Goal: Task Accomplishment & Management: Manage account settings

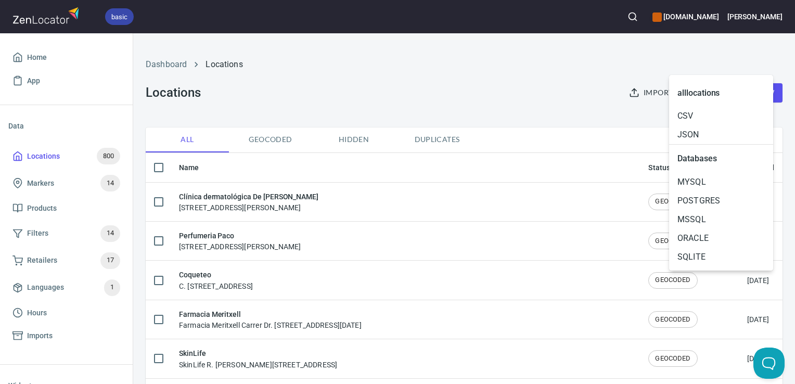
scroll to position [82, 0]
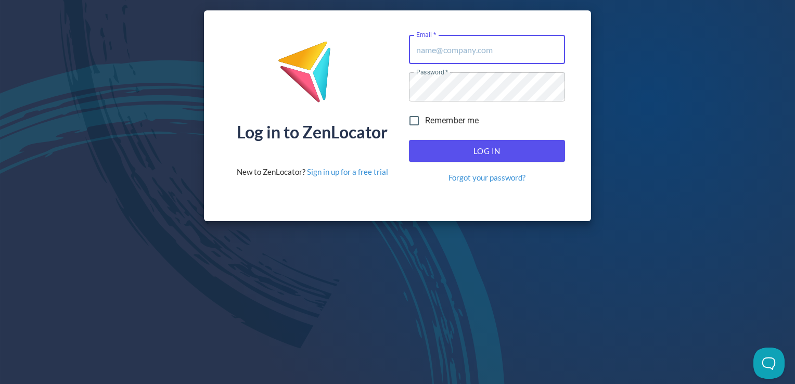
type input "[PERSON_NAME][EMAIL_ADDRESS][DOMAIN_NAME]"
click at [525, 153] on span "Log In" at bounding box center [487, 151] width 133 height 14
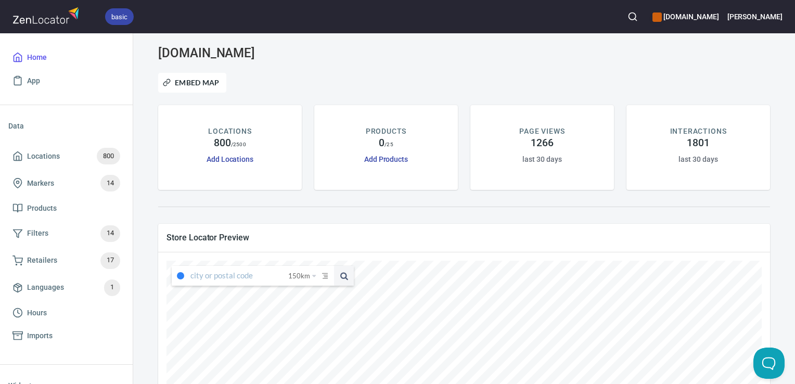
type input "[STREET_ADDRESS]"
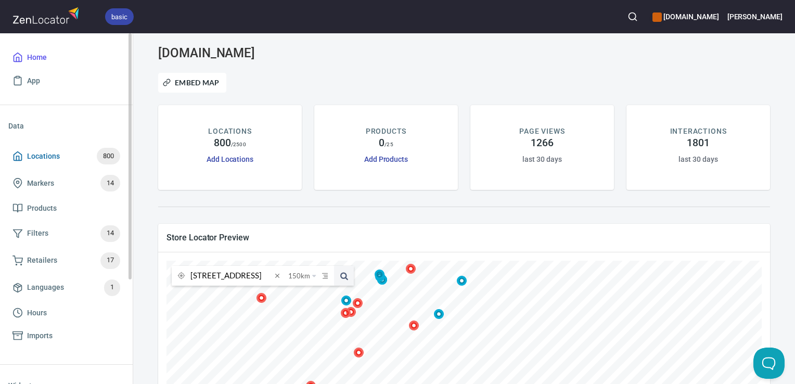
click at [102, 161] on span "800" at bounding box center [108, 156] width 23 height 12
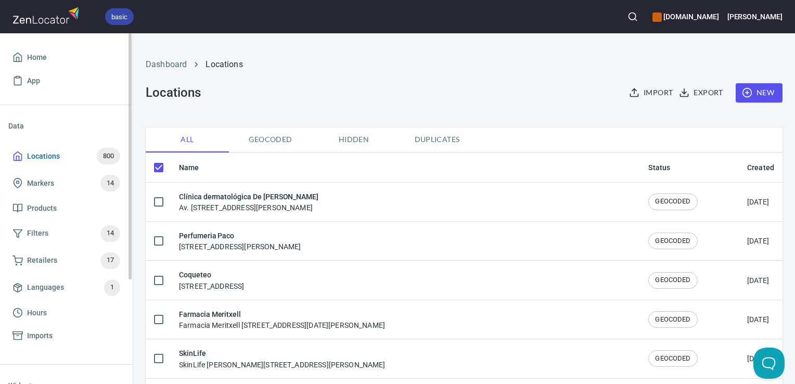
checkbox input "false"
click at [638, 16] on icon "button" at bounding box center [633, 16] width 10 height 10
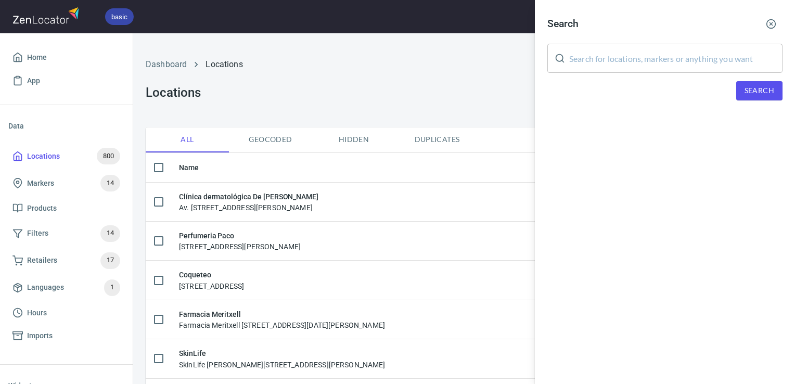
click at [572, 51] on input "text" at bounding box center [675, 58] width 213 height 29
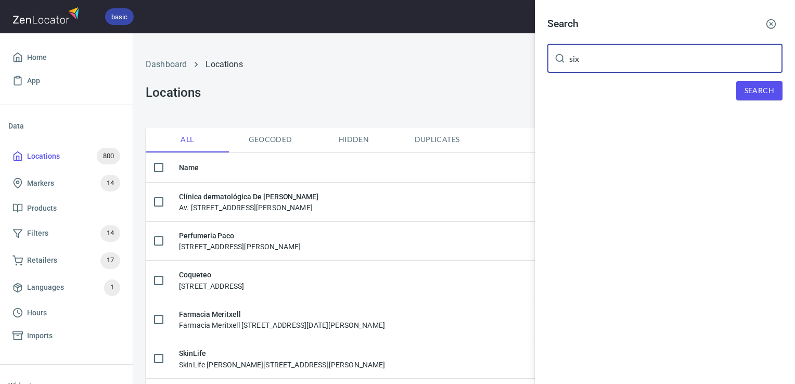
type input "six"
click at [762, 97] on button "Search" at bounding box center [760, 90] width 46 height 19
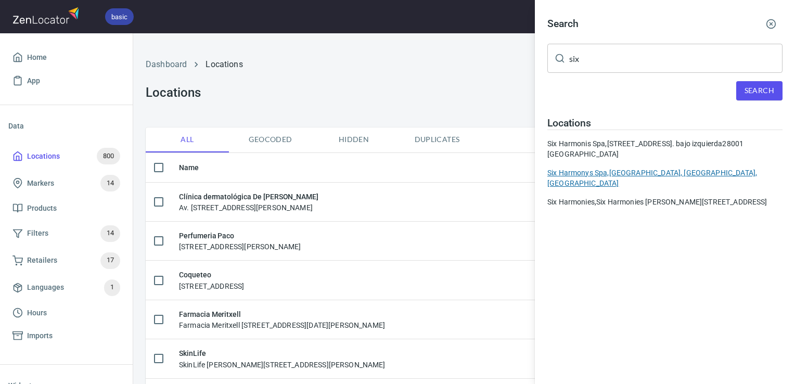
click at [610, 172] on div "[GEOGRAPHIC_DATA], [GEOGRAPHIC_DATA], [GEOGRAPHIC_DATA], [GEOGRAPHIC_DATA]" at bounding box center [665, 178] width 235 height 21
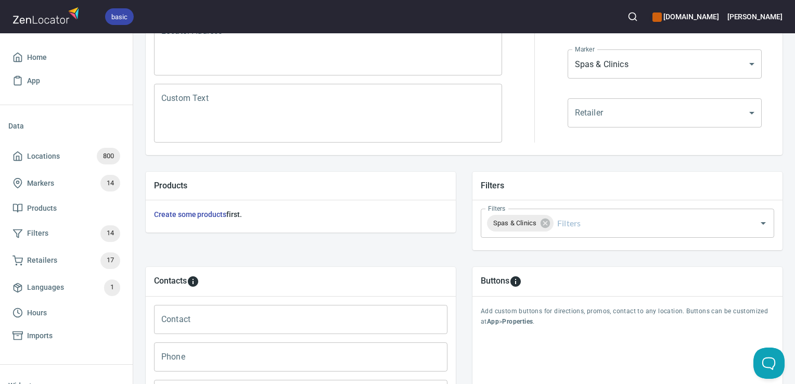
scroll to position [415, 0]
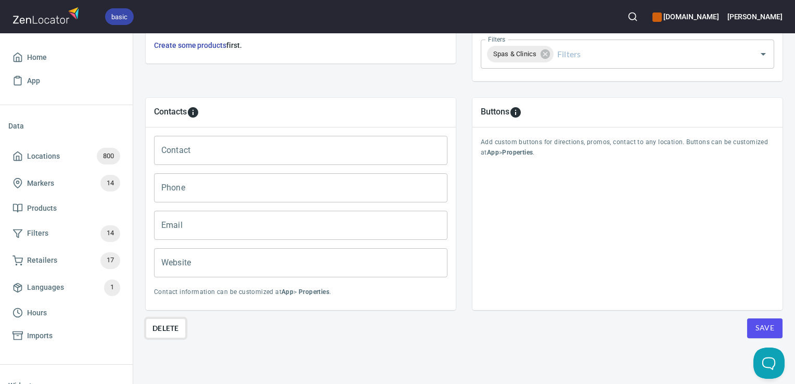
click at [171, 322] on span "Delete" at bounding box center [166, 328] width 27 height 12
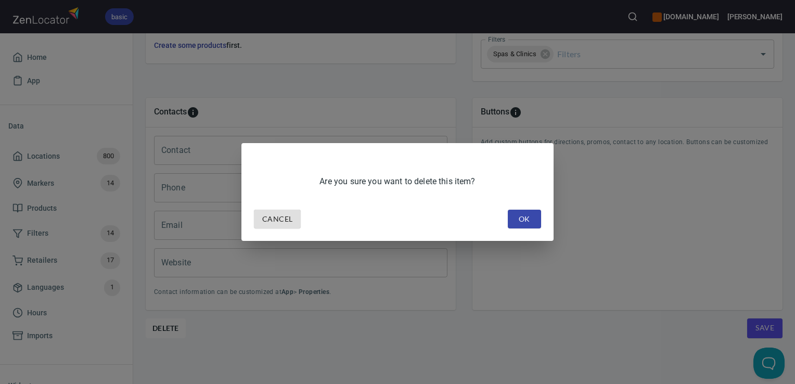
click at [530, 220] on span "OK" at bounding box center [524, 219] width 17 height 13
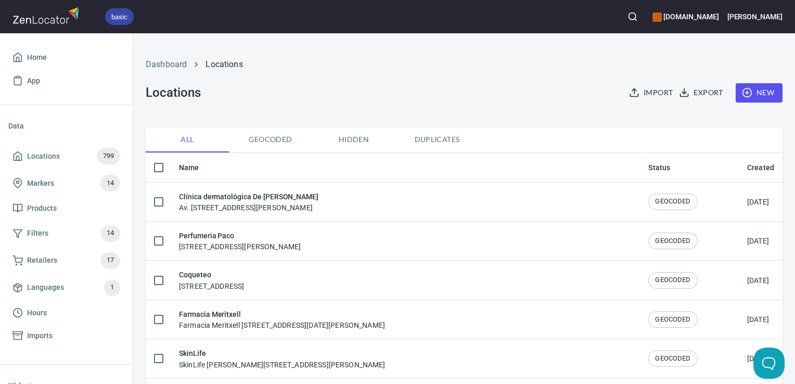
click at [638, 17] on icon "button" at bounding box center [633, 16] width 10 height 10
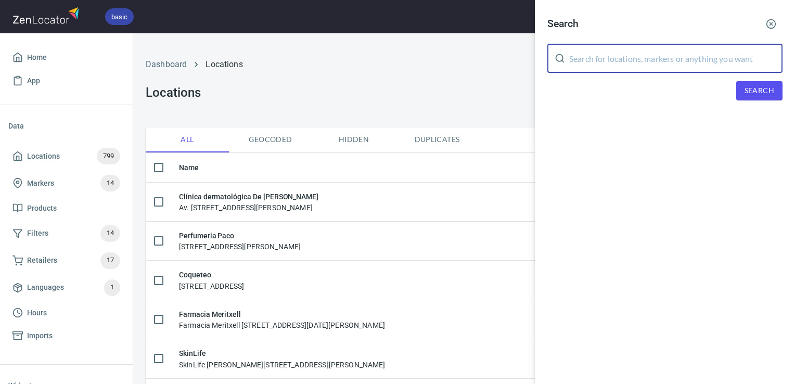
click at [658, 52] on input "text" at bounding box center [675, 58] width 213 height 29
type input "six"
click at [748, 86] on span "Search" at bounding box center [760, 90] width 30 height 13
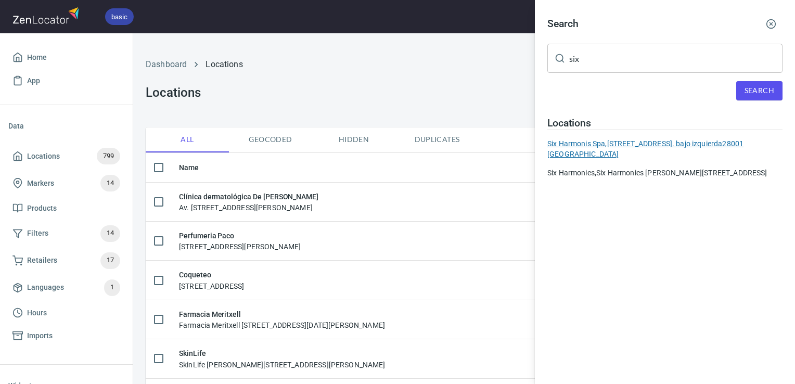
click at [582, 150] on div "Six Harmonis Spa, [STREET_ADDRESS]. bajo izquierda28001 [GEOGRAPHIC_DATA]" at bounding box center [665, 148] width 235 height 21
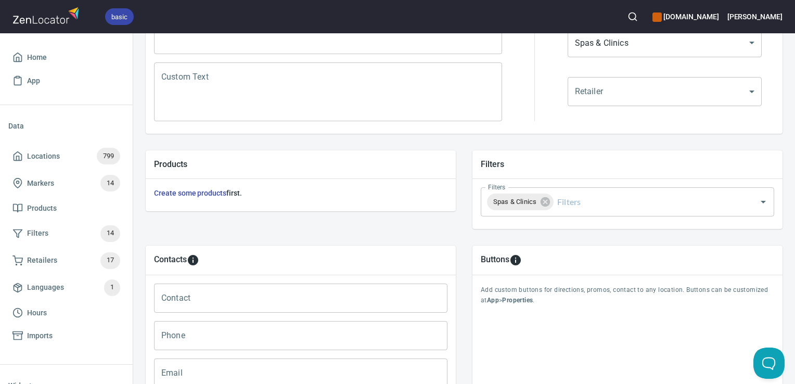
scroll to position [415, 0]
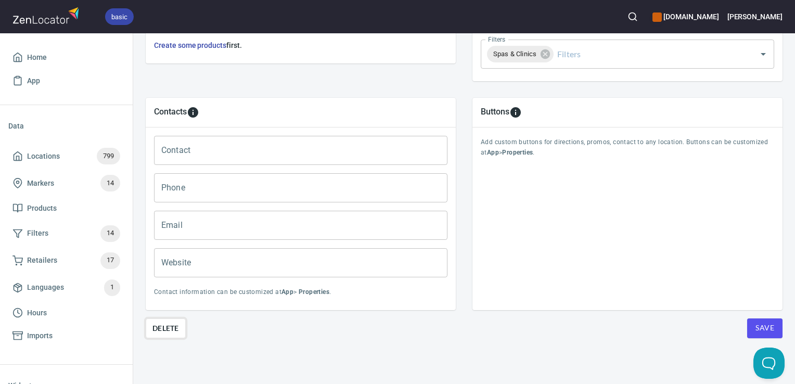
click at [179, 326] on button "Delete" at bounding box center [166, 329] width 40 height 20
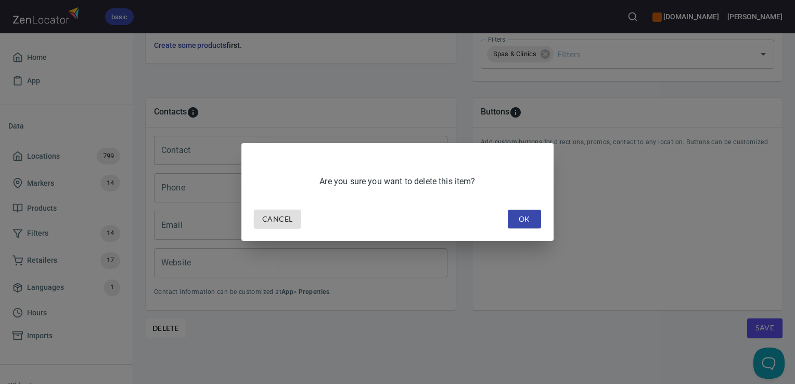
click at [520, 217] on span "OK" at bounding box center [524, 219] width 17 height 13
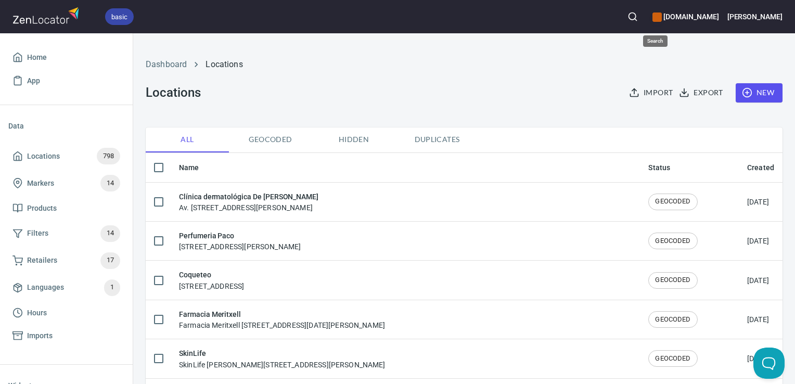
click at [638, 14] on icon "button" at bounding box center [633, 16] width 10 height 10
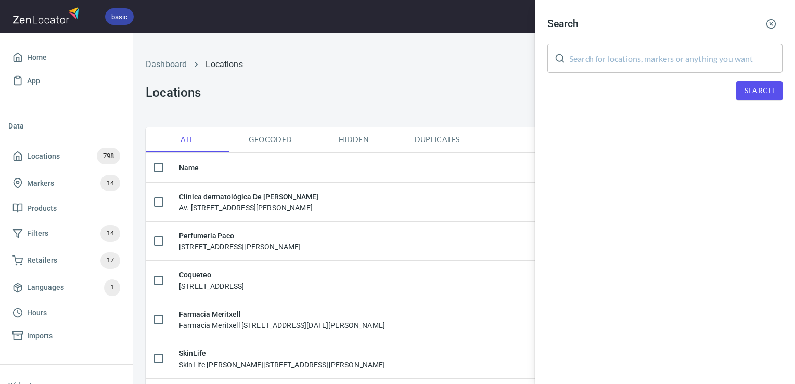
click at [656, 59] on input "text" at bounding box center [675, 58] width 213 height 29
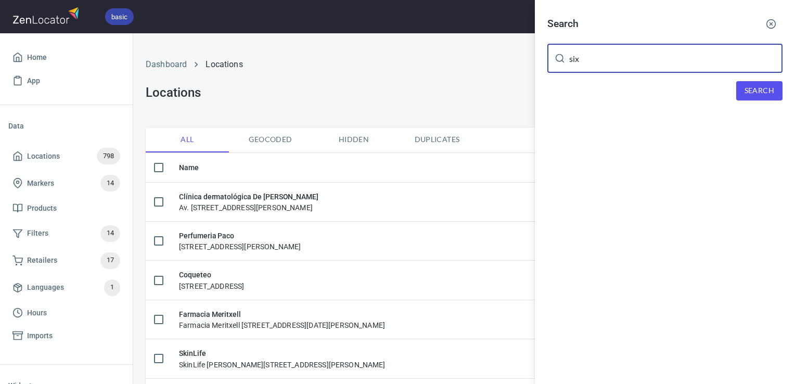
type input "six"
click at [758, 95] on span "Search" at bounding box center [760, 90] width 30 height 13
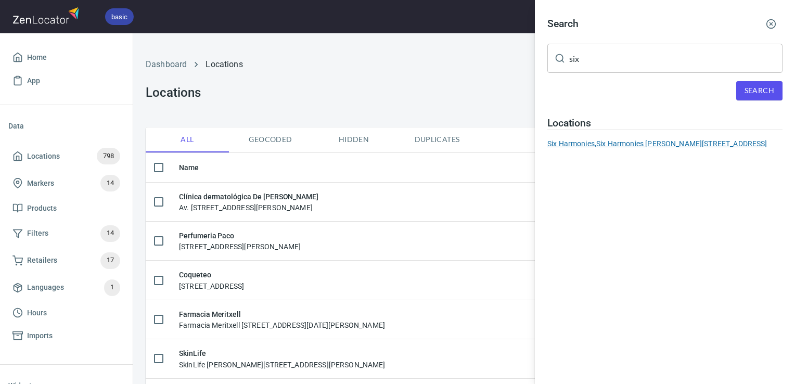
click at [637, 149] on div "Six Harmonies, Six Harmonies [PERSON_NAME][STREET_ADDRESS]" at bounding box center [665, 143] width 235 height 10
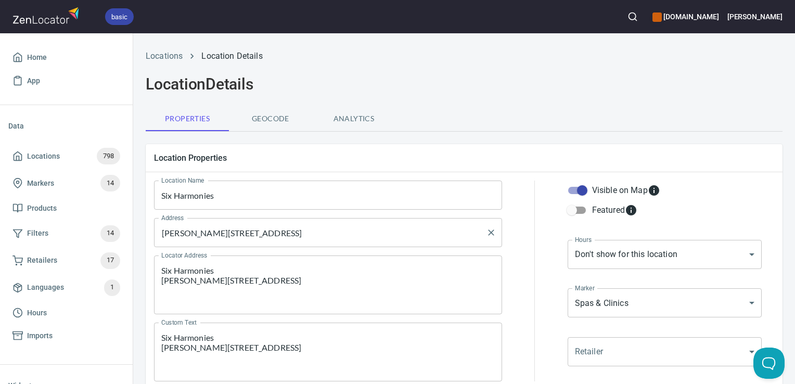
click at [421, 234] on input "[PERSON_NAME][STREET_ADDRESS]" at bounding box center [320, 233] width 323 height 20
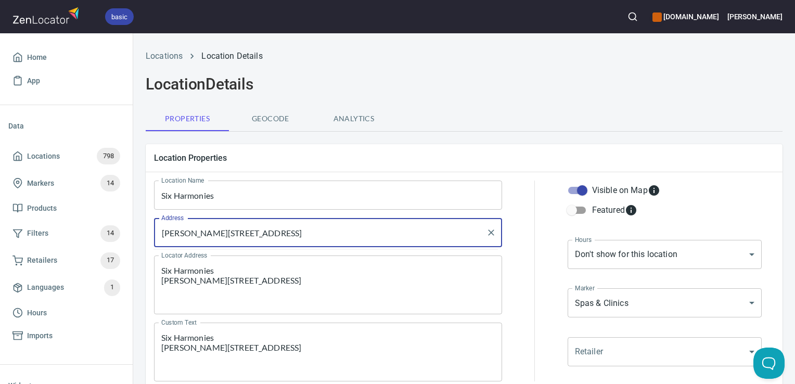
drag, startPoint x: 421, startPoint y: 234, endPoint x: 384, endPoint y: 237, distance: 36.6
click at [384, 237] on input "[PERSON_NAME][STREET_ADDRESS]" at bounding box center [320, 233] width 323 height 20
click at [332, 234] on input "[PERSON_NAME][STREET_ADDRESS]" at bounding box center [320, 233] width 323 height 20
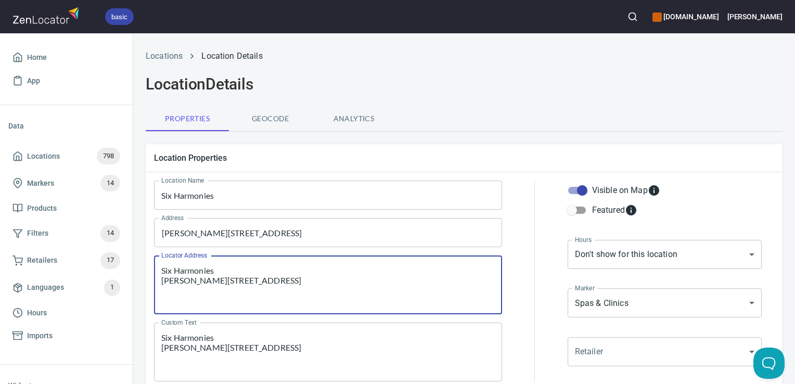
click at [443, 286] on textarea "Six Harmonies [PERSON_NAME][STREET_ADDRESS]" at bounding box center [328, 285] width 334 height 40
drag, startPoint x: 443, startPoint y: 286, endPoint x: 169, endPoint y: 282, distance: 274.9
drag, startPoint x: 169, startPoint y: 282, endPoint x: 206, endPoint y: 283, distance: 37.5
click at [206, 283] on textarea "Six Harmonies [PERSON_NAME][STREET_ADDRESS]" at bounding box center [328, 285] width 334 height 40
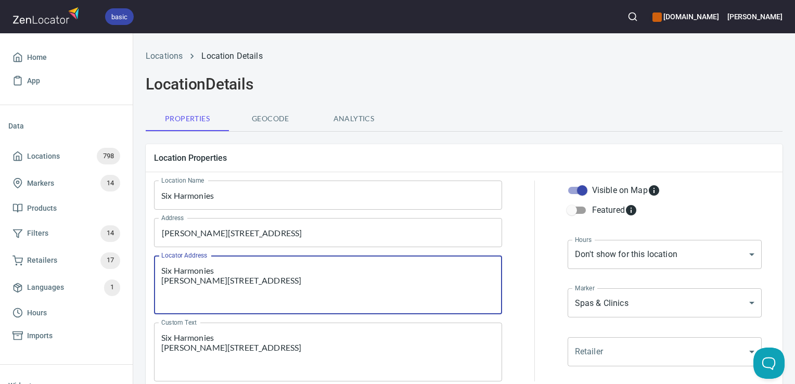
click at [206, 283] on textarea "Six Harmonies [PERSON_NAME][STREET_ADDRESS]" at bounding box center [328, 285] width 334 height 40
click at [464, 234] on input "[PERSON_NAME][STREET_ADDRESS]" at bounding box center [320, 233] width 323 height 20
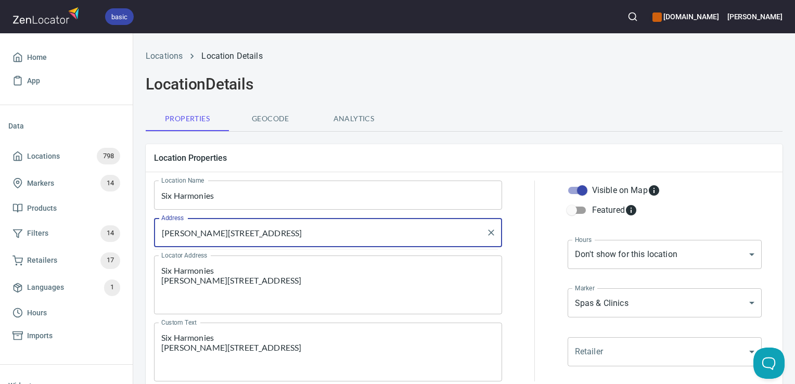
click at [489, 236] on icon "Clear" at bounding box center [491, 232] width 10 height 10
click at [405, 238] on input "Address" at bounding box center [320, 233] width 323 height 20
paste input "[PERSON_NAME][STREET_ADDRESS]"
drag, startPoint x: 256, startPoint y: 231, endPoint x: 146, endPoint y: 240, distance: 110.7
click at [146, 240] on div "Location Name Six Harmonies Location Name Address [PERSON_NAME][STREET_ADDRESS]…" at bounding box center [328, 281] width 369 height 222
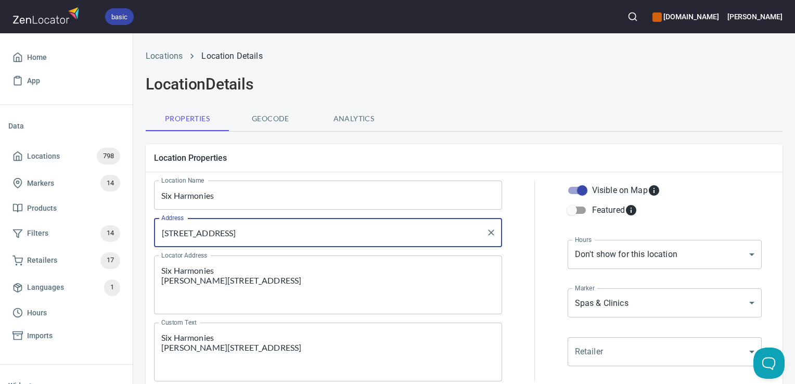
click at [277, 247] on div "[STREET_ADDRESS] Address" at bounding box center [328, 232] width 348 height 29
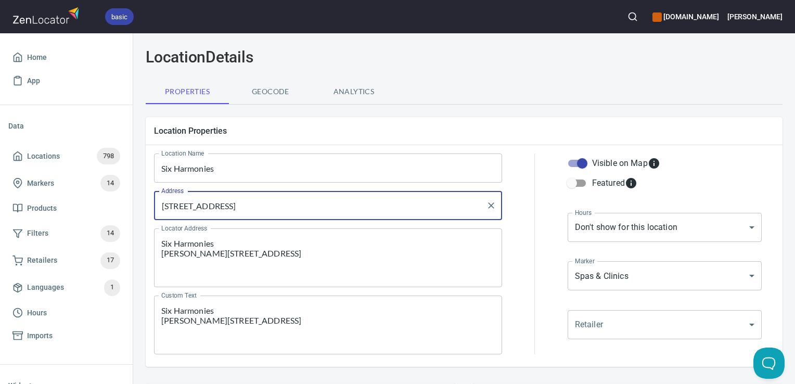
scroll to position [32, 0]
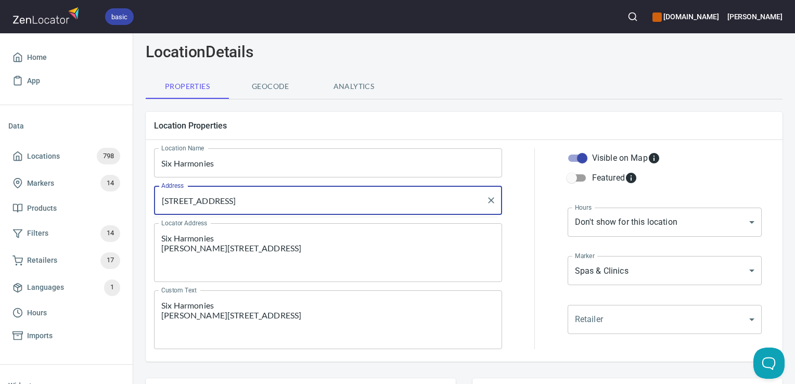
click at [323, 206] on input "[STREET_ADDRESS]" at bounding box center [320, 201] width 323 height 20
paste input "[PERSON_NAME],"
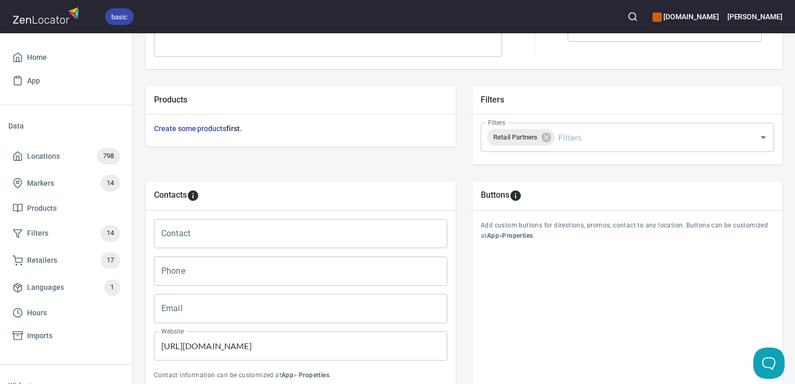
scroll to position [415, 0]
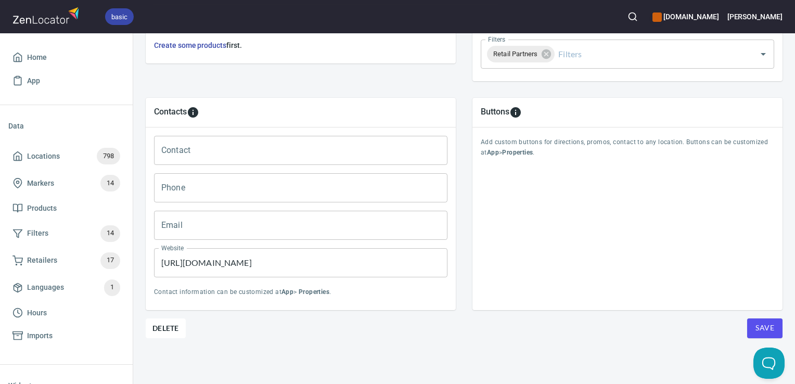
click at [756, 322] on span "Save" at bounding box center [765, 328] width 19 height 13
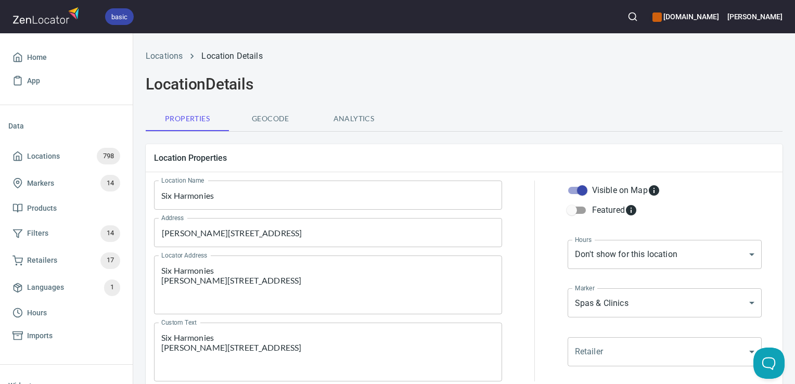
scroll to position [129, 0]
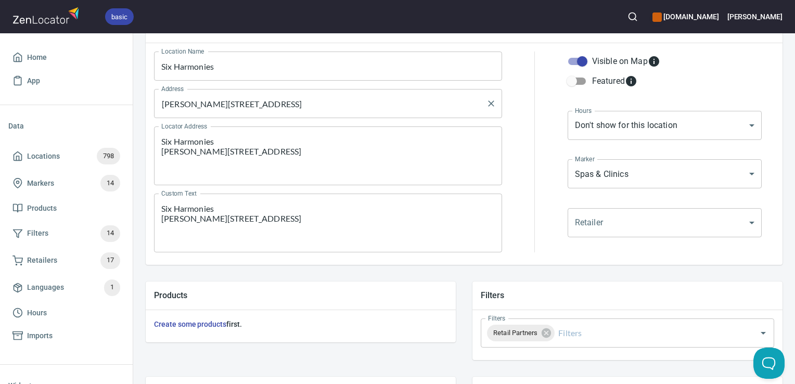
click at [336, 104] on input "[PERSON_NAME][STREET_ADDRESS]" at bounding box center [320, 104] width 323 height 20
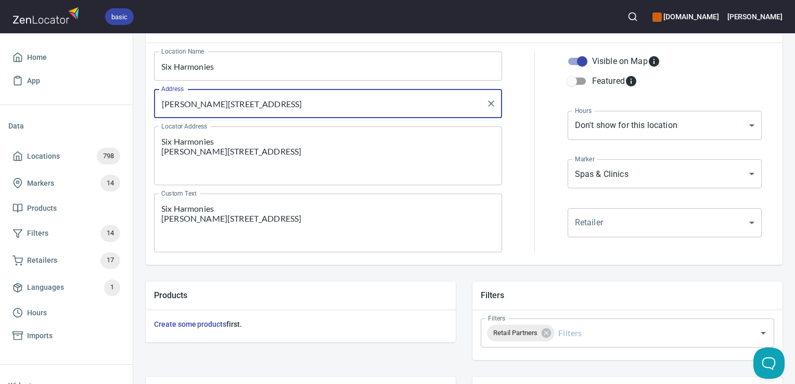
drag, startPoint x: 331, startPoint y: 104, endPoint x: 133, endPoint y: 106, distance: 197.8
click at [133, 106] on div "Locations Location Details Location Details Properties Geocode Analytics Locati…" at bounding box center [464, 289] width 662 height 748
type input "28001 [GEOGRAPHIC_DATA]"
click at [277, 103] on input "28001 [GEOGRAPHIC_DATA]" at bounding box center [320, 104] width 323 height 20
click at [489, 105] on icon "Clear" at bounding box center [491, 104] width 6 height 6
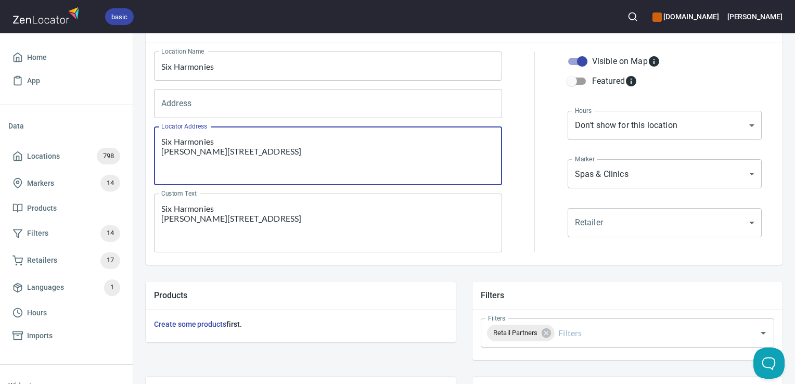
drag, startPoint x: 253, startPoint y: 156, endPoint x: 137, endPoint y: 157, distance: 115.6
click at [137, 157] on div "Location Properties Location Name Six Harmonies Location Name Address Address L…" at bounding box center [464, 140] width 654 height 266
click at [201, 99] on input "Address" at bounding box center [320, 104] width 323 height 20
paste input "[PERSON_NAME],"
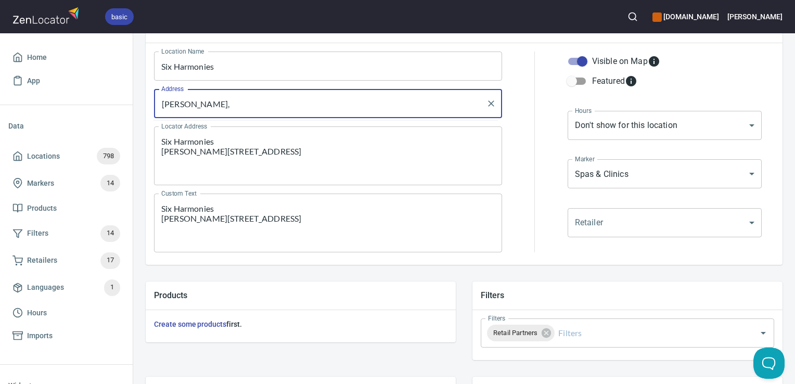
type input "[PERSON_NAME],"
click at [489, 105] on icon "Clear" at bounding box center [491, 104] width 6 height 6
click at [340, 109] on input "Address" at bounding box center [320, 104] width 323 height 20
paste input "Six Harmonies,"[PERSON_NAME][STREET_ADDRESS]","Six Harmonies"
type input "Six Harmonies,"[PERSON_NAME][STREET_ADDRESS]","Six Harmonies"
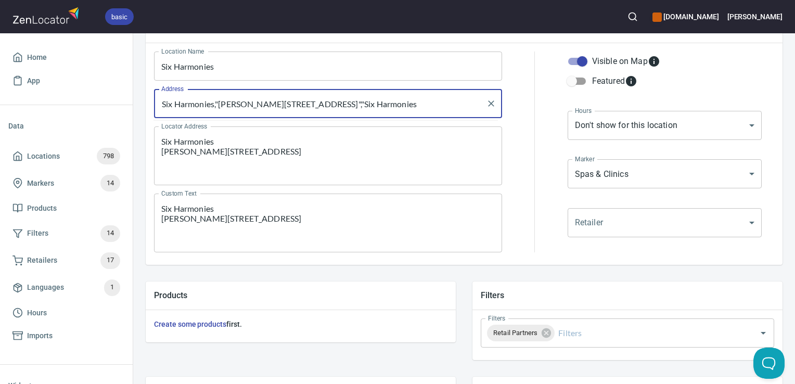
scroll to position [0, 30]
click at [489, 102] on icon "Clear" at bounding box center [491, 103] width 10 height 10
paste input "[PERSON_NAME][STREET_ADDRESS]"
type input "[PERSON_NAME][STREET_ADDRESS]"
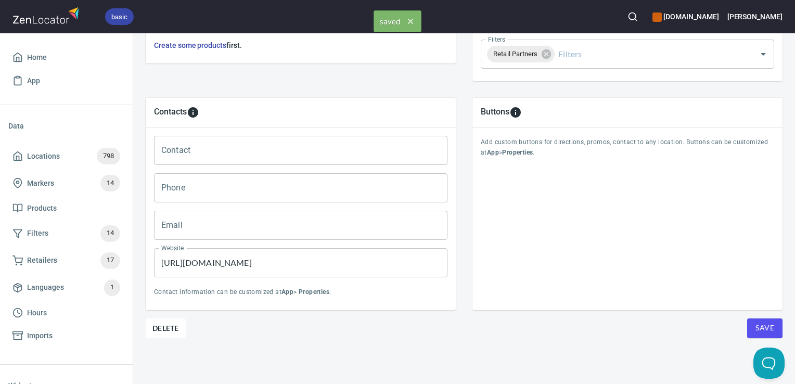
scroll to position [412, 0]
click at [756, 322] on span "Save" at bounding box center [765, 328] width 19 height 13
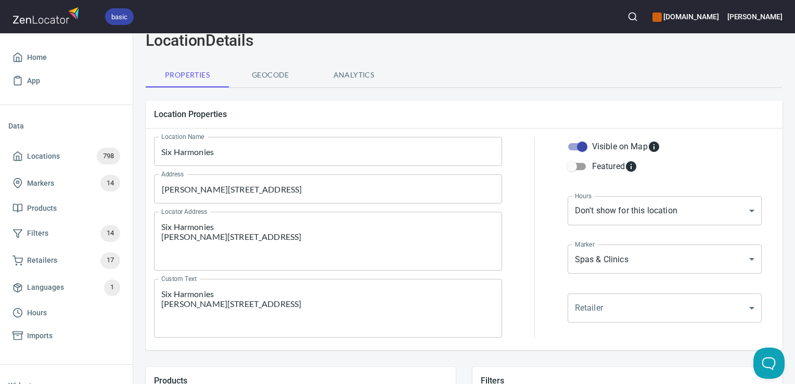
scroll to position [0, 0]
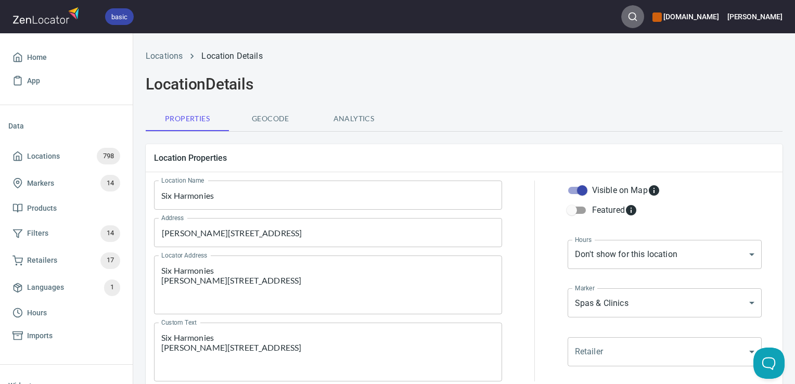
click at [644, 10] on button "button" at bounding box center [632, 16] width 23 height 23
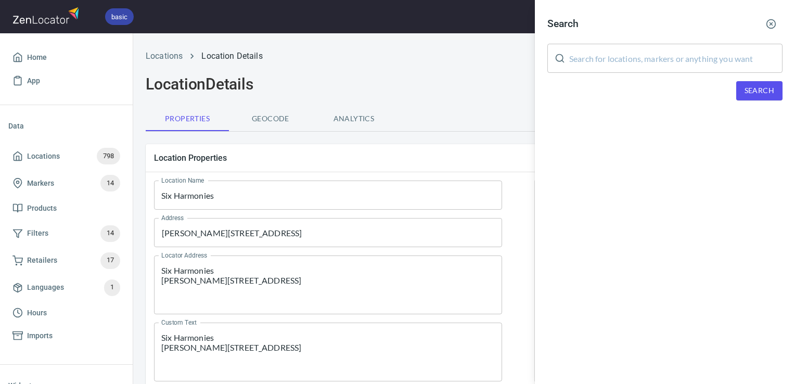
click at [634, 57] on input "text" at bounding box center [675, 58] width 213 height 29
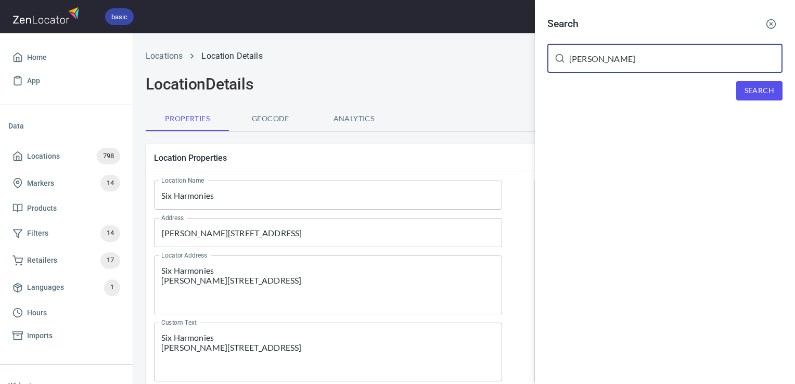
type input "[PERSON_NAME]"
click at [759, 98] on button "Search" at bounding box center [760, 90] width 46 height 19
click at [595, 57] on input "[PERSON_NAME]" at bounding box center [675, 58] width 213 height 29
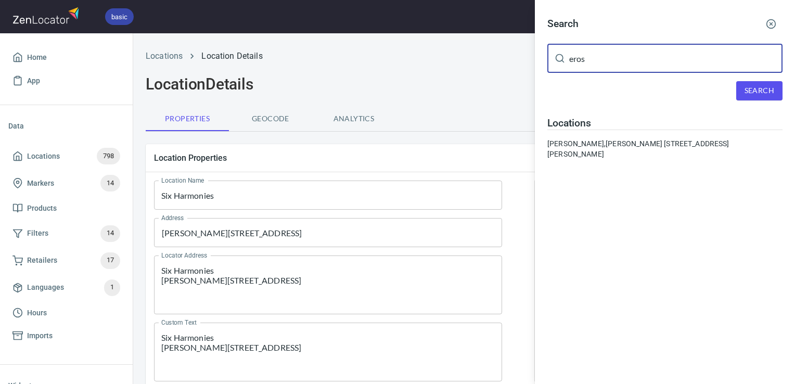
type input "eros"
click at [752, 88] on span "Search" at bounding box center [760, 90] width 30 height 13
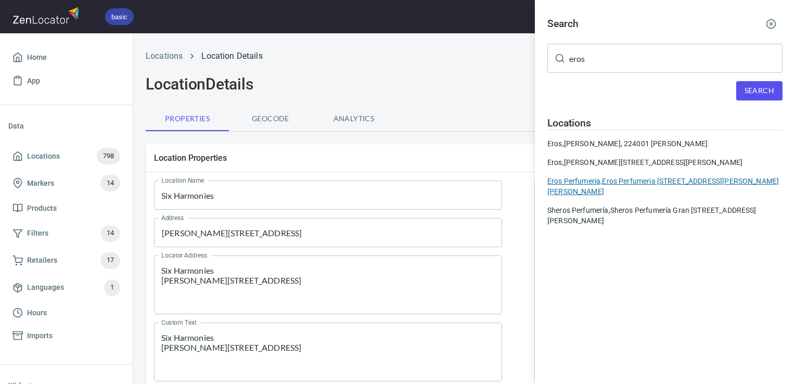
click at [647, 183] on div "Eros Perfumeria, Eros Perfumeria [STREET_ADDRESS][PERSON_NAME][PERSON_NAME]" at bounding box center [665, 186] width 235 height 21
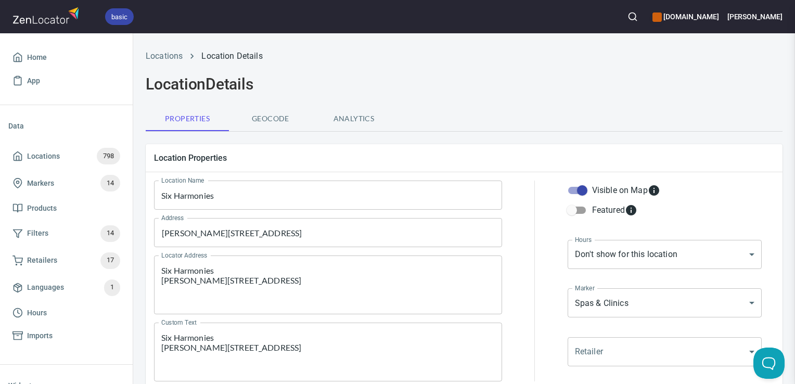
type input "[URL][DOMAIN_NAME]"
click at [65, 147] on link "Locations 798" at bounding box center [66, 156] width 116 height 27
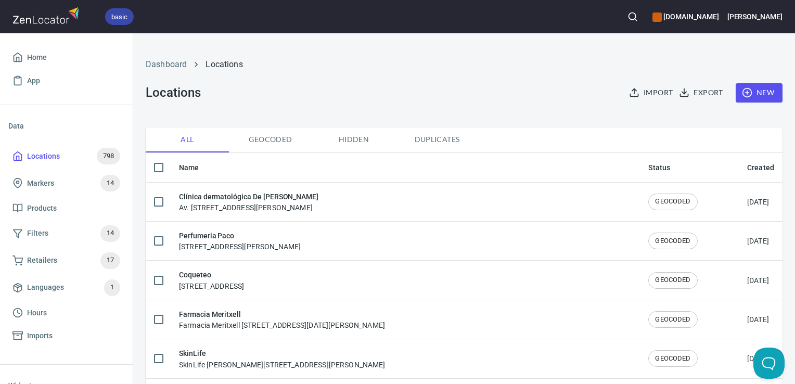
click at [636, 17] on circle "button" at bounding box center [632, 16] width 7 height 7
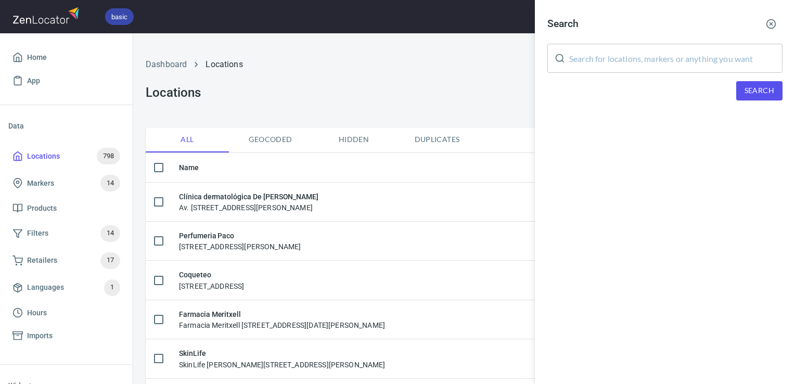
click at [645, 61] on input "text" at bounding box center [675, 58] width 213 height 29
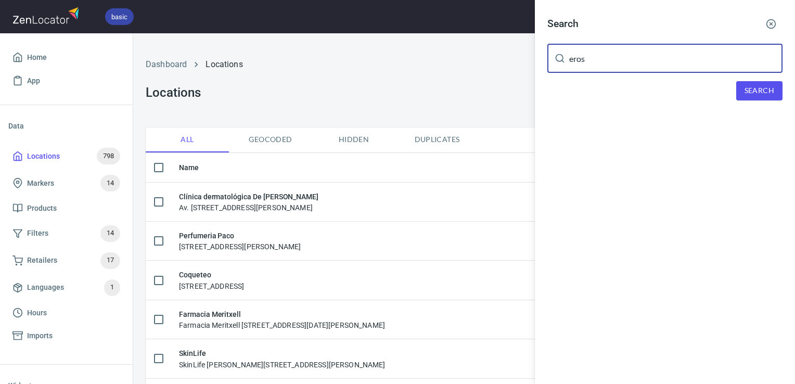
type input "eros"
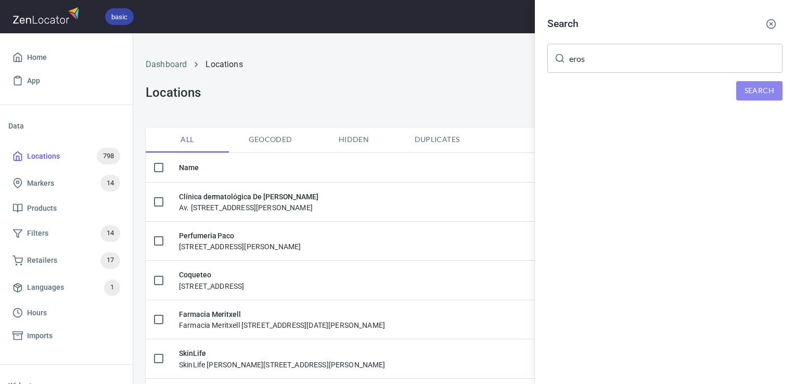
click at [741, 82] on button "Search" at bounding box center [760, 90] width 46 height 19
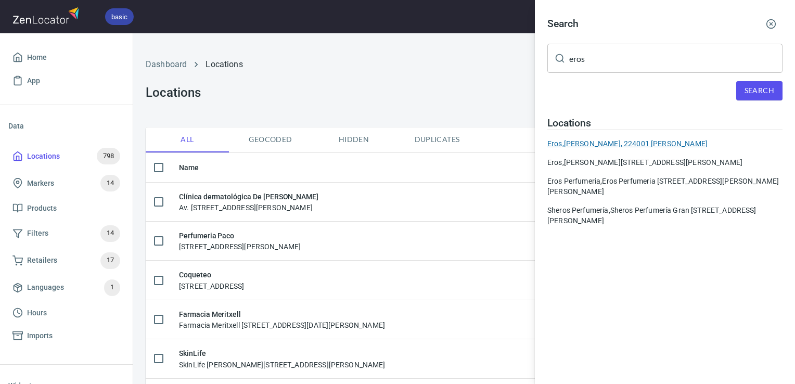
click at [669, 141] on div "[PERSON_NAME], [PERSON_NAME], 224001 [PERSON_NAME]" at bounding box center [665, 143] width 235 height 10
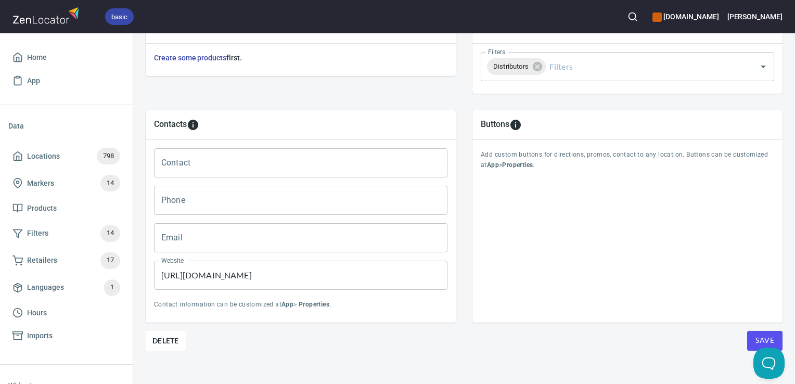
scroll to position [415, 0]
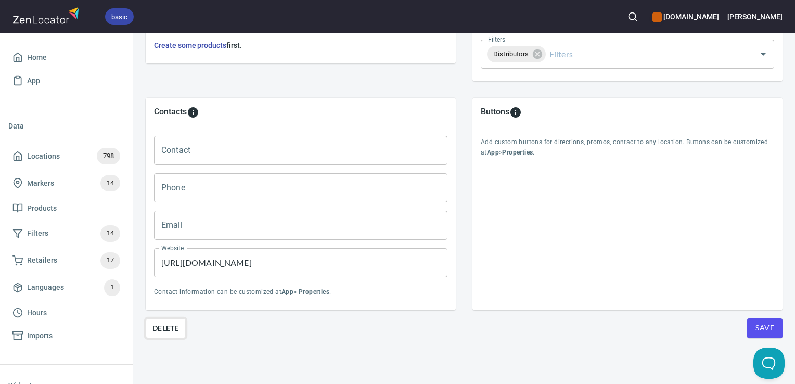
click at [164, 322] on span "Delete" at bounding box center [166, 328] width 27 height 12
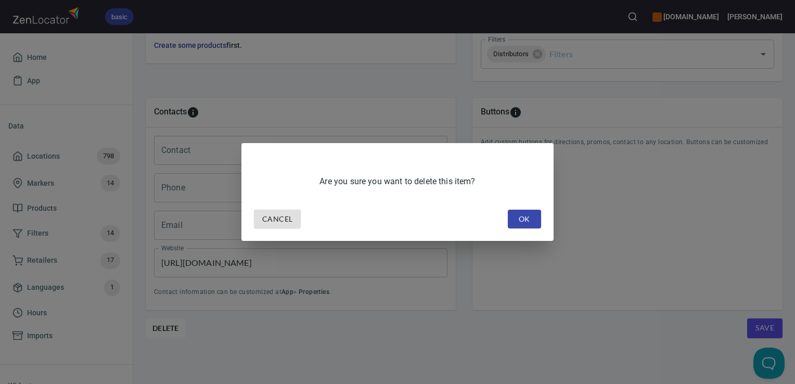
click at [523, 213] on span "OK" at bounding box center [524, 219] width 17 height 13
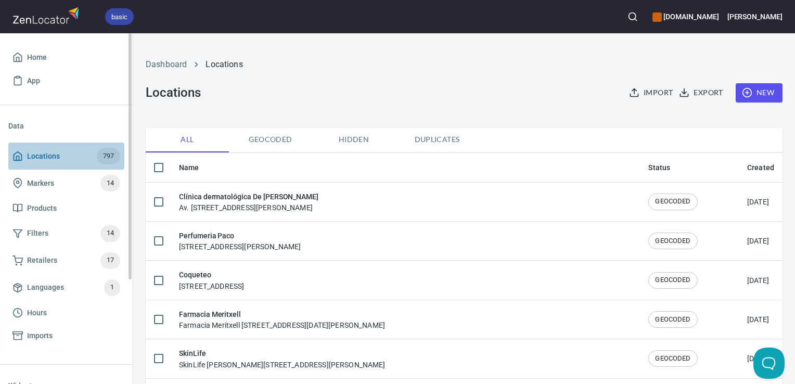
click at [81, 155] on span "Locations 797" at bounding box center [66, 156] width 108 height 17
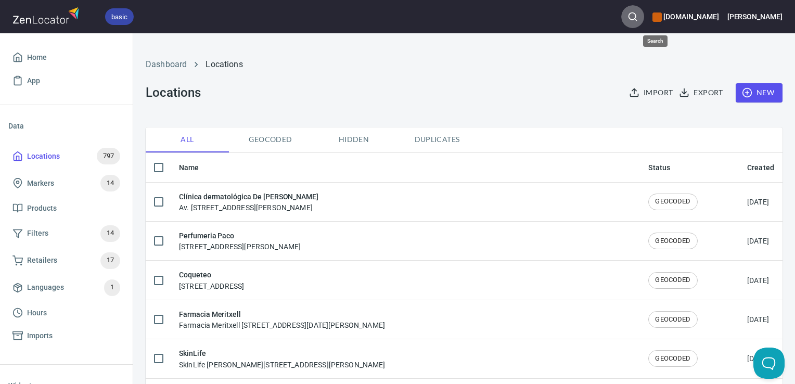
click at [644, 20] on button "button" at bounding box center [632, 16] width 23 height 23
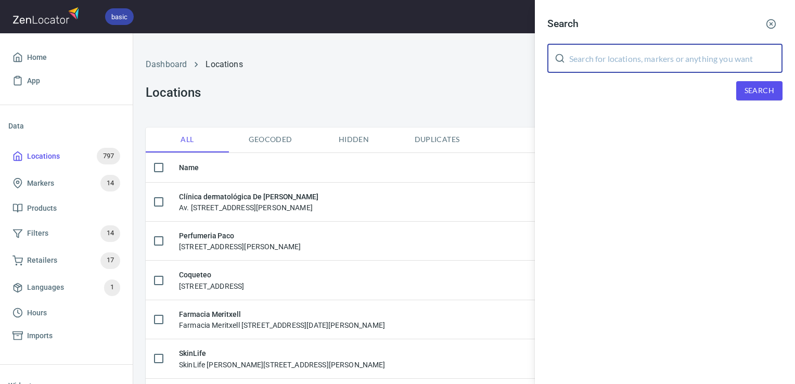
click at [586, 56] on input "text" at bounding box center [675, 58] width 213 height 29
type input "eros"
click at [771, 87] on span "Search" at bounding box center [760, 90] width 30 height 13
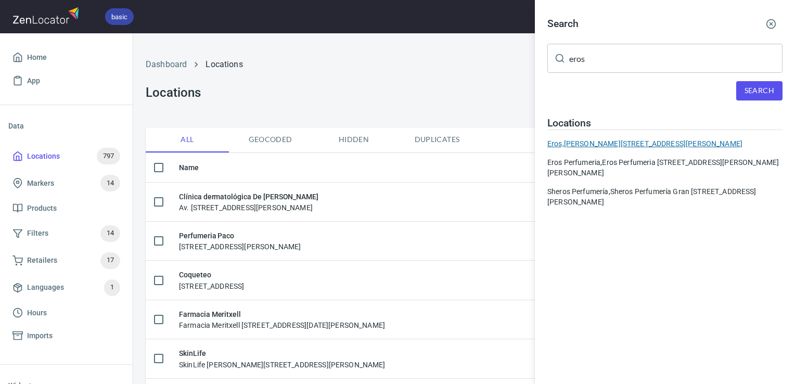
click at [608, 141] on div "[PERSON_NAME], [PERSON_NAME][STREET_ADDRESS][PERSON_NAME]" at bounding box center [665, 143] width 235 height 10
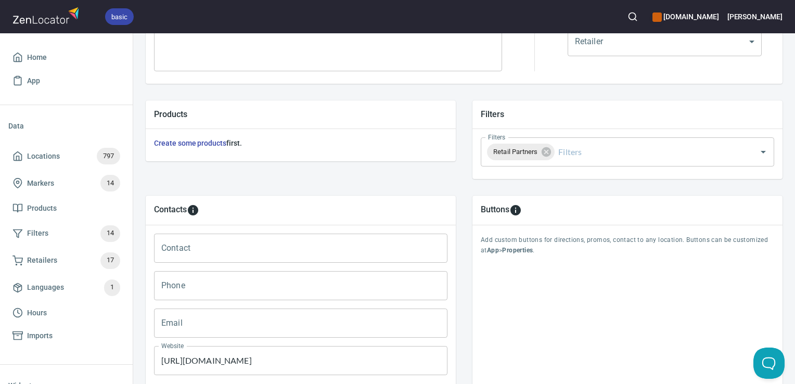
scroll to position [415, 0]
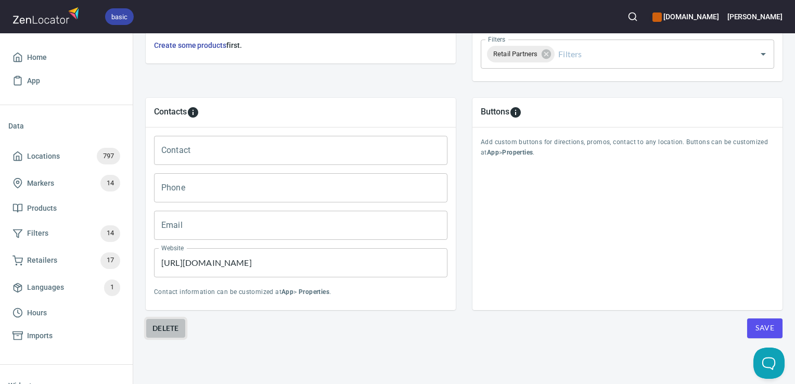
click at [164, 322] on span "Delete" at bounding box center [166, 328] width 27 height 12
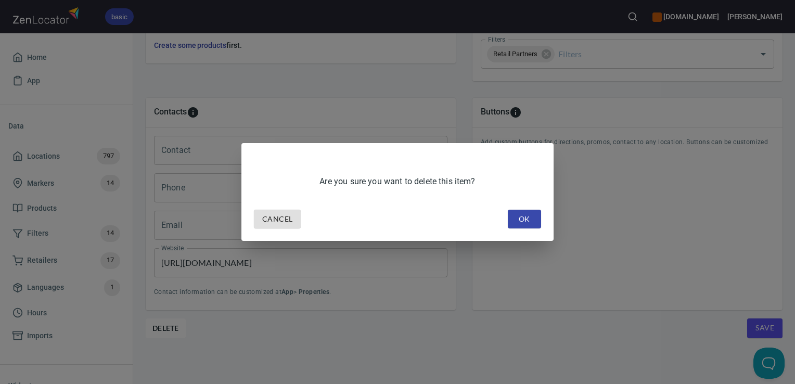
click at [529, 225] on span "OK" at bounding box center [524, 219] width 17 height 13
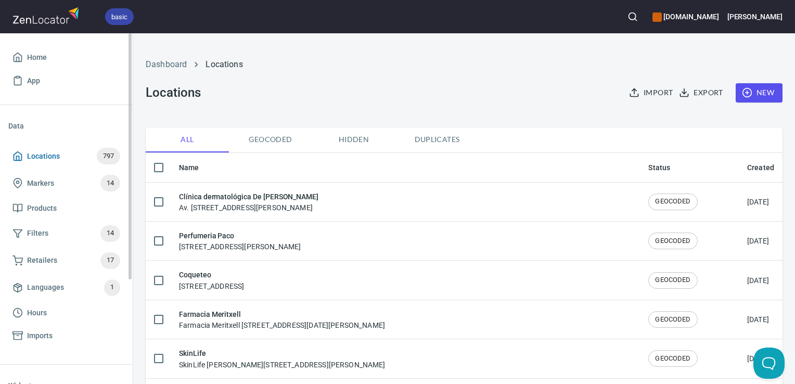
click at [63, 159] on span "Locations 797" at bounding box center [66, 156] width 108 height 17
click at [636, 17] on circle "button" at bounding box center [632, 16] width 7 height 7
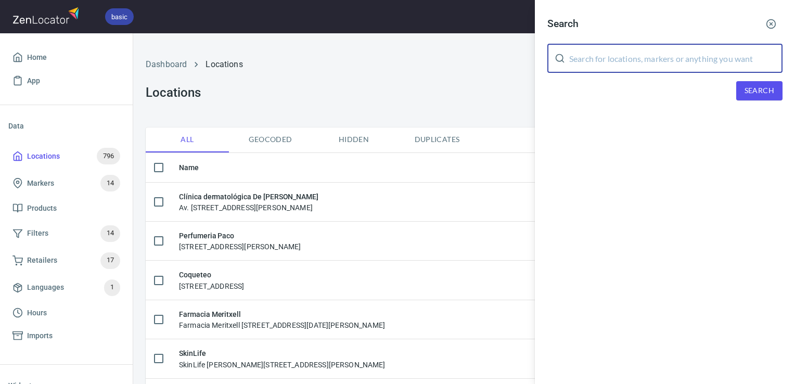
click at [621, 58] on input "text" at bounding box center [675, 58] width 213 height 29
type input "eros"
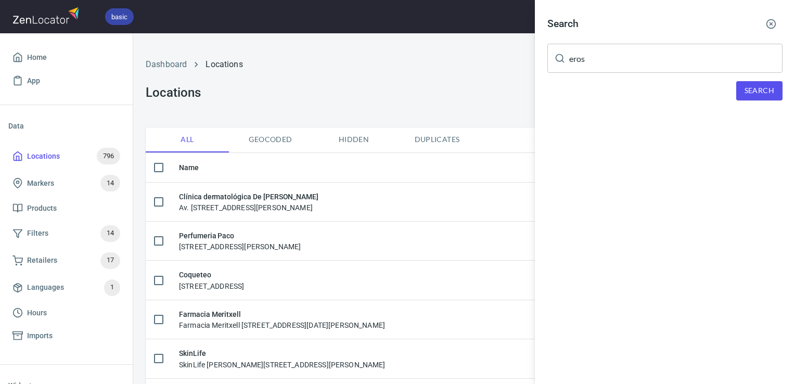
drag, startPoint x: 795, startPoint y: 94, endPoint x: 785, endPoint y: 93, distance: 9.5
click at [793, 94] on div "Search eros ​ Search" at bounding box center [665, 65] width 260 height 130
click at [784, 92] on div "Search eros ​ Search" at bounding box center [665, 65] width 260 height 130
click at [758, 93] on span "Search" at bounding box center [760, 90] width 30 height 13
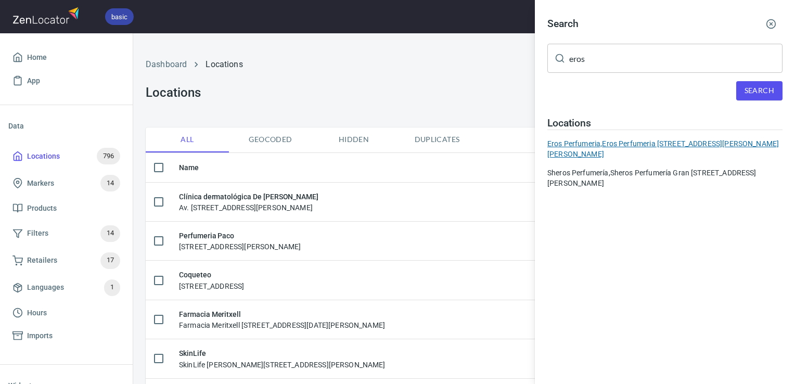
click at [582, 143] on div "Eros Perfumeria, Eros Perfumeria [STREET_ADDRESS][PERSON_NAME][PERSON_NAME]" at bounding box center [665, 148] width 235 height 21
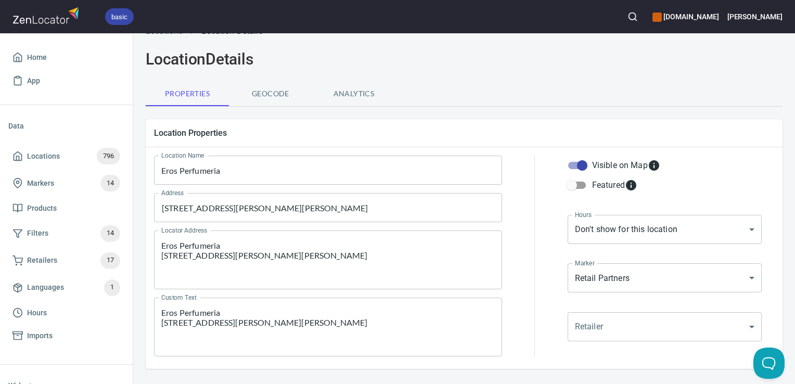
scroll to position [28, 0]
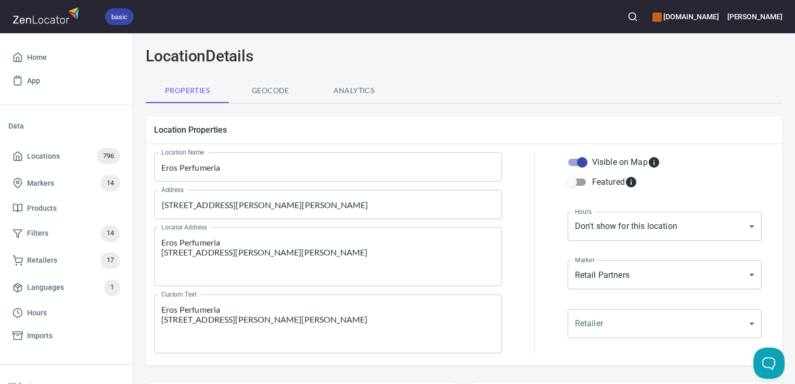
click at [337, 335] on textarea "Eros Perfumeria [STREET_ADDRESS][PERSON_NAME][PERSON_NAME]" at bounding box center [328, 324] width 334 height 40
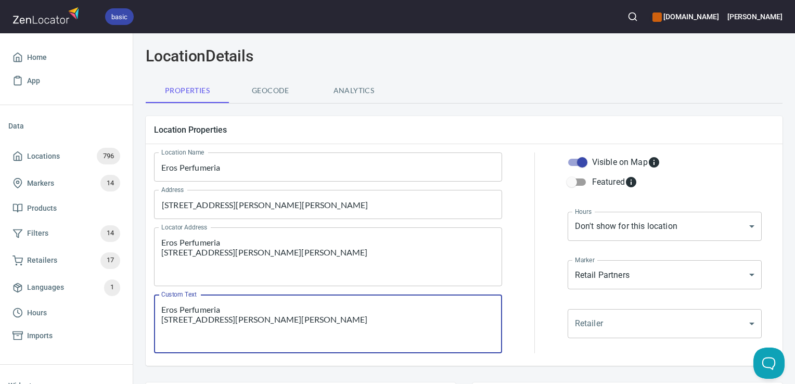
paste textarea "Eros Perfumeria,"[STREET_ADDRESS][PERSON_NAME]","Eros Perfumeria"
click at [240, 219] on div "[STREET_ADDRESS][PERSON_NAME][PERSON_NAME] Address" at bounding box center [328, 204] width 348 height 29
click at [296, 333] on textarea "Eros Perfumeria [STREET_ADDRESS][PERSON_NAME][PERSON_NAME] Eros Perfumeria,"[ST…" at bounding box center [328, 324] width 334 height 40
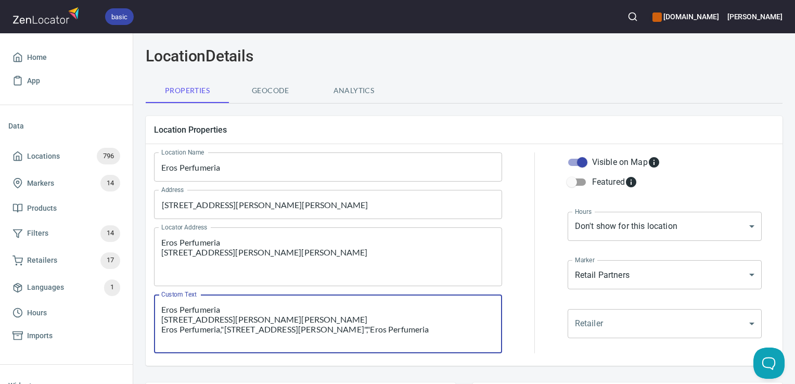
click at [296, 333] on textarea "Eros Perfumeria [STREET_ADDRESS][PERSON_NAME][PERSON_NAME] Eros Perfumeria,"[ST…" at bounding box center [328, 324] width 334 height 40
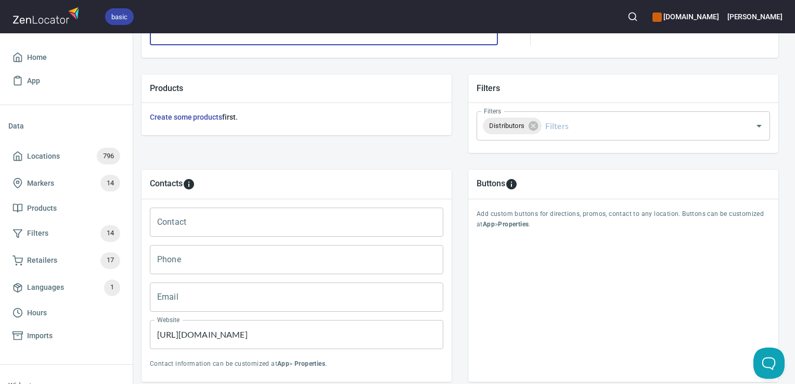
scroll to position [415, 4]
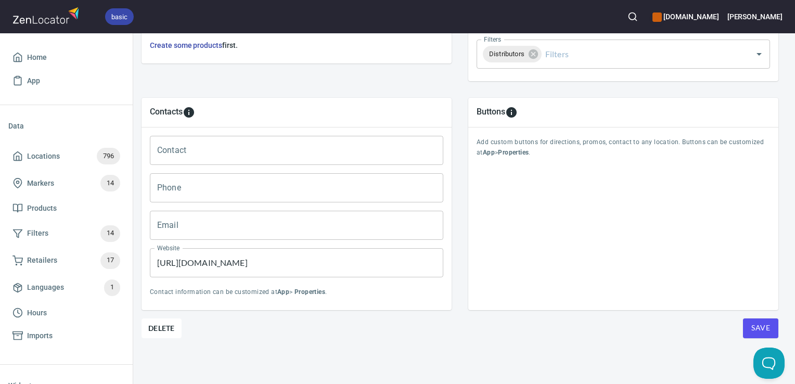
type textarea "Eros Perfumeria [STREET_ADDRESS][PERSON_NAME][PERSON_NAME]"
click at [756, 322] on span "Save" at bounding box center [761, 328] width 19 height 13
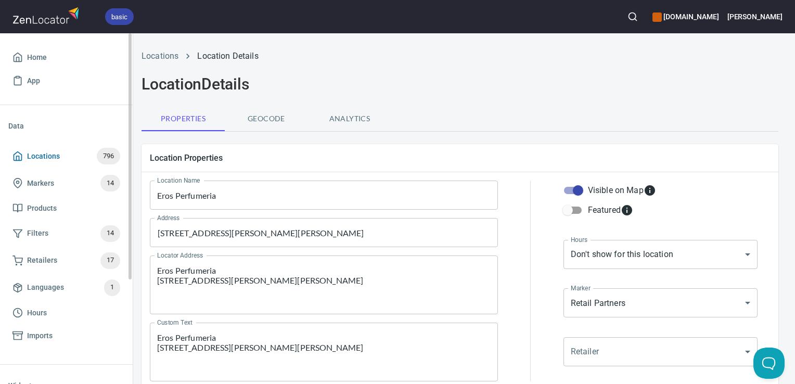
click at [92, 153] on span "Locations 796" at bounding box center [66, 156] width 108 height 17
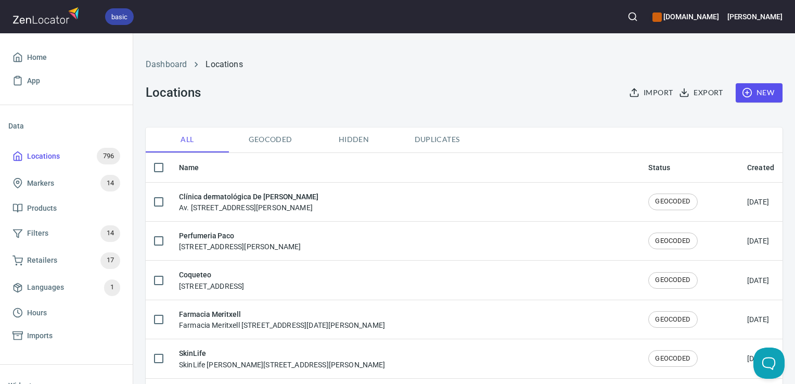
click at [644, 9] on button "button" at bounding box center [632, 16] width 23 height 23
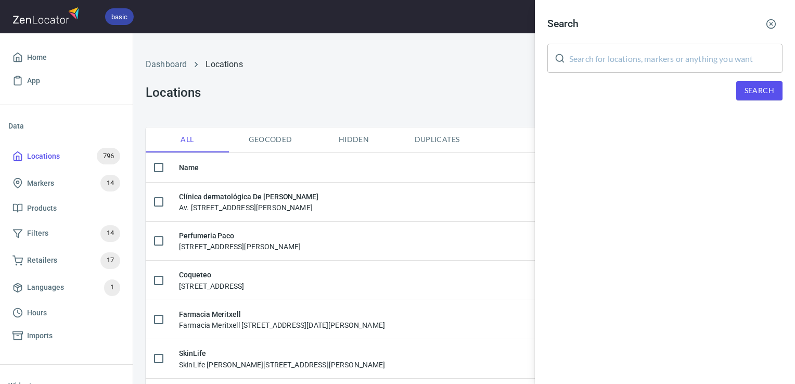
click at [584, 47] on input "text" at bounding box center [675, 58] width 213 height 29
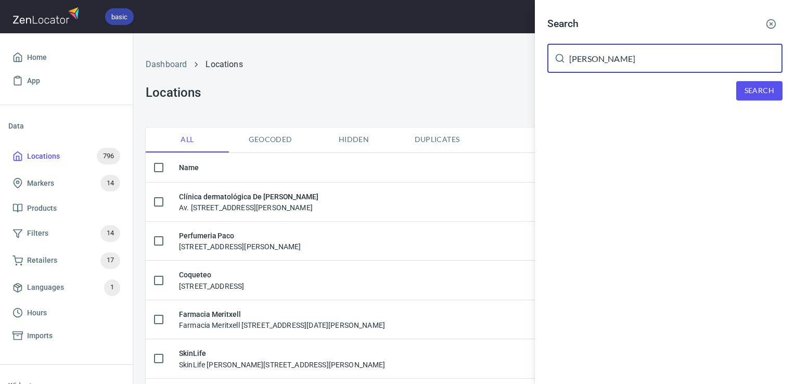
type input "[PERSON_NAME]"
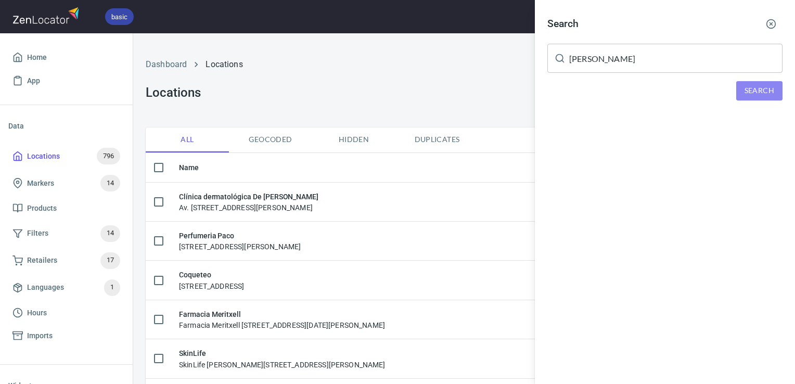
click at [754, 86] on span "Search" at bounding box center [760, 90] width 30 height 13
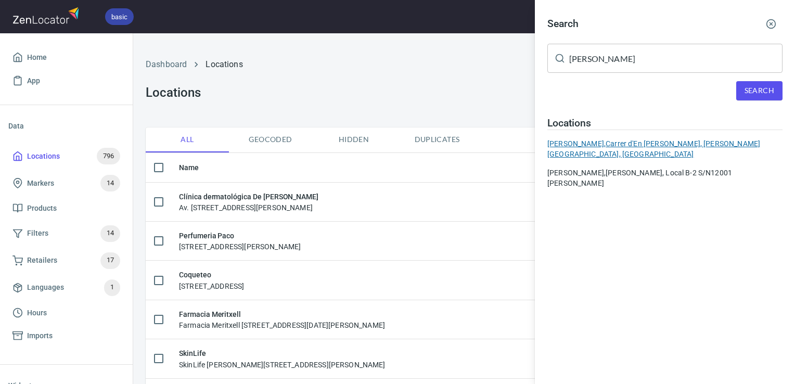
click at [659, 143] on div "[PERSON_NAME], Carrer d'En [PERSON_NAME], [PERSON_NAME][GEOGRAPHIC_DATA], [GEOG…" at bounding box center [665, 148] width 235 height 21
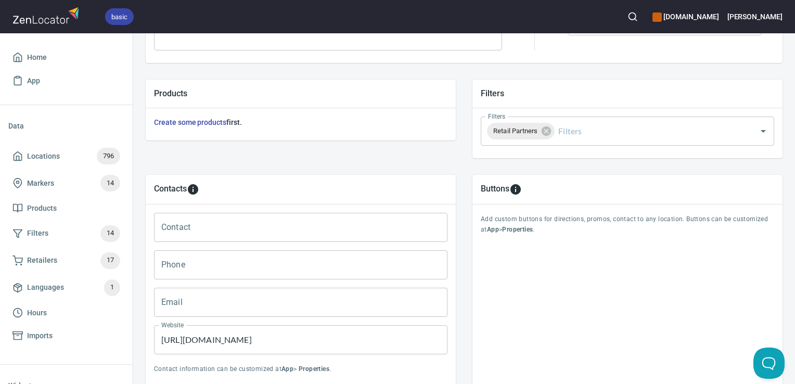
scroll to position [415, 0]
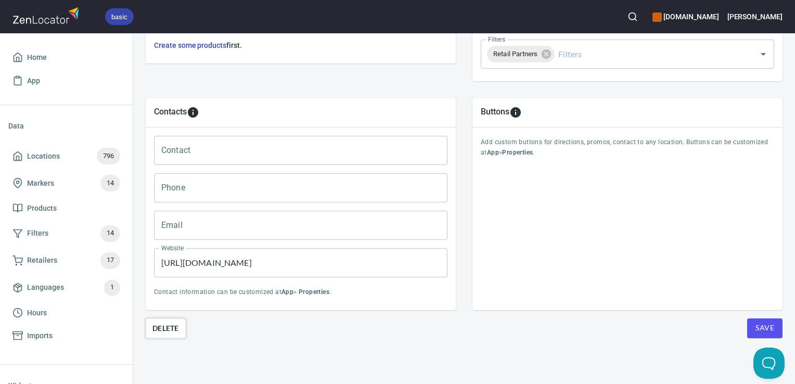
click at [158, 322] on span "Delete" at bounding box center [166, 328] width 27 height 12
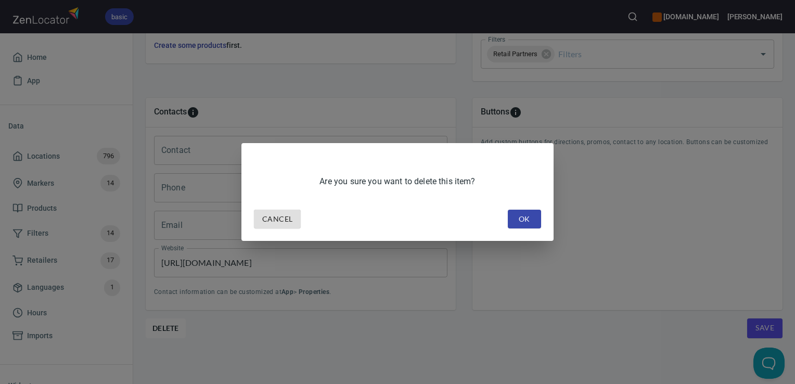
click at [520, 213] on span "OK" at bounding box center [524, 219] width 17 height 13
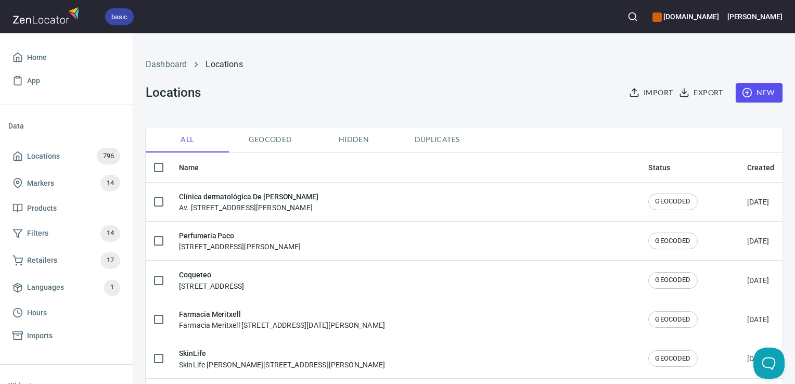
click at [93, 152] on span "Locations 796" at bounding box center [66, 156] width 108 height 17
click at [638, 19] on icon "button" at bounding box center [633, 16] width 10 height 10
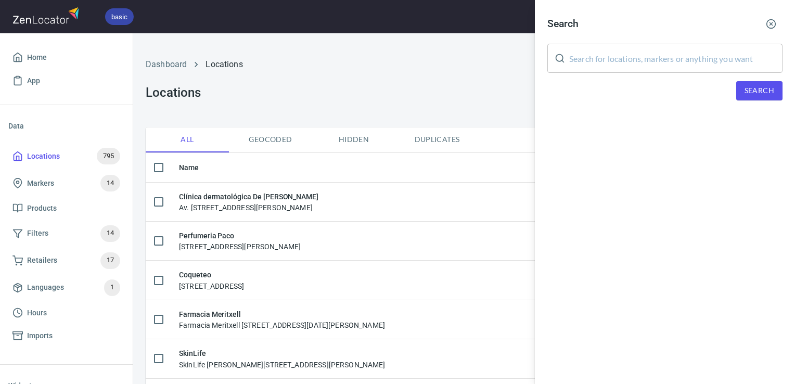
click at [604, 53] on input "text" at bounding box center [675, 58] width 213 height 29
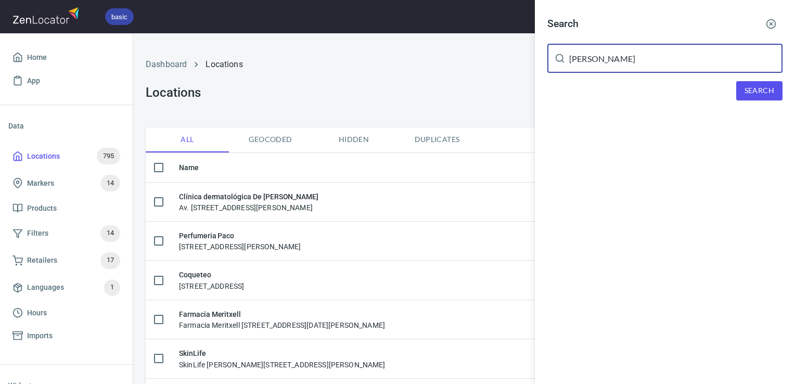
type input "[PERSON_NAME]"
click at [756, 91] on span "Search" at bounding box center [760, 90] width 30 height 13
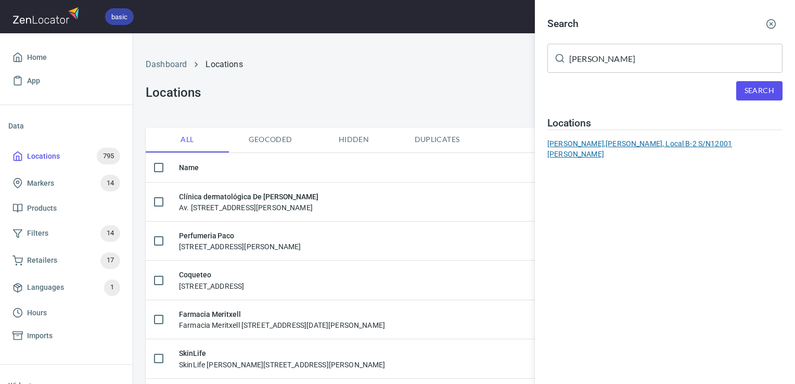
click at [593, 144] on div "[PERSON_NAME], [PERSON_NAME], Local B-2 S/N12001 [PERSON_NAME]" at bounding box center [665, 148] width 235 height 21
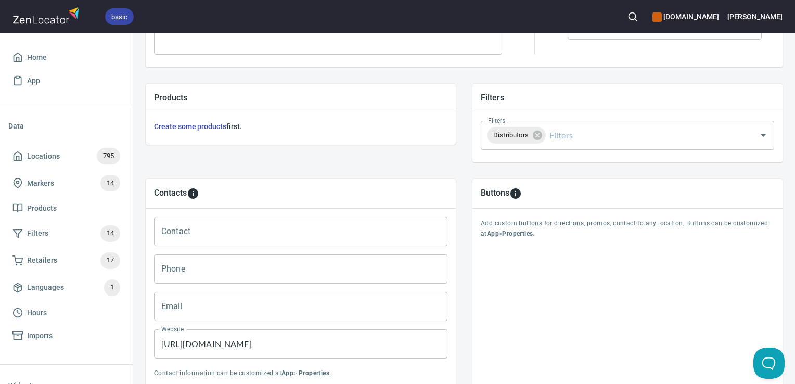
scroll to position [415, 0]
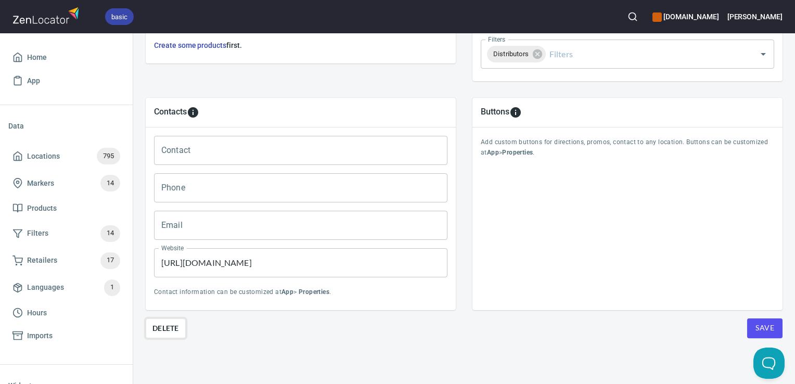
click at [174, 322] on span "Delete" at bounding box center [166, 328] width 27 height 12
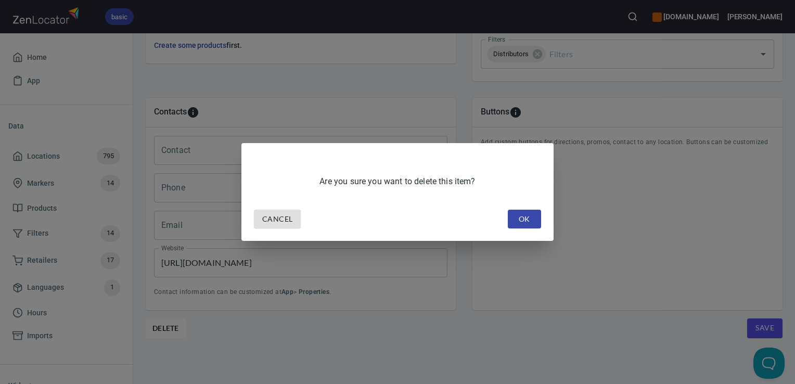
click at [530, 206] on div "Cancel OK" at bounding box center [398, 220] width 296 height 28
click at [520, 206] on div "Cancel OK" at bounding box center [398, 220] width 296 height 28
click at [521, 224] on span "OK" at bounding box center [524, 219] width 17 height 13
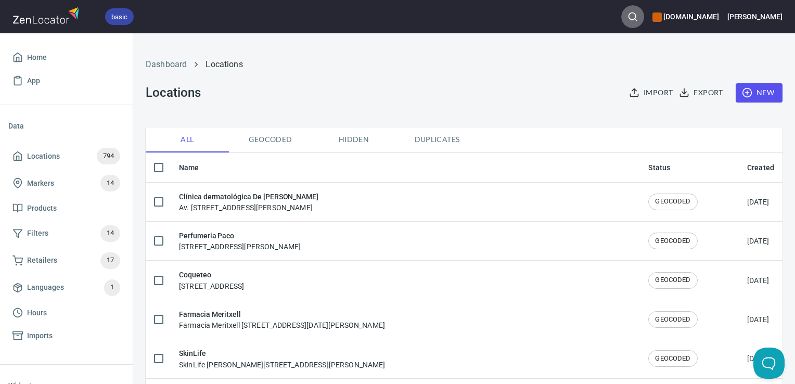
click at [636, 16] on circle "button" at bounding box center [632, 16] width 7 height 7
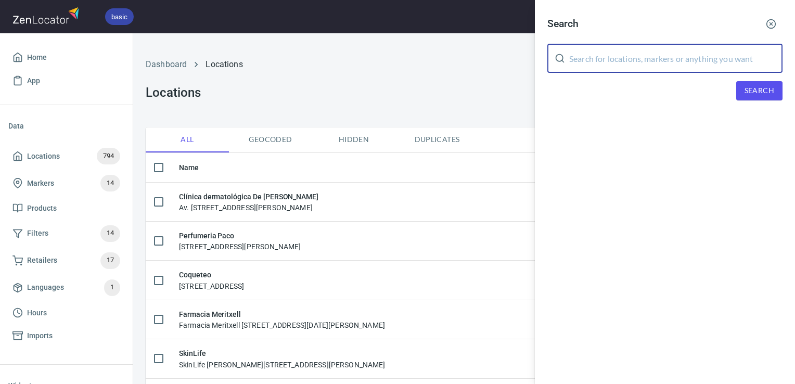
click at [665, 55] on input "text" at bounding box center [675, 58] width 213 height 29
type input "regia"
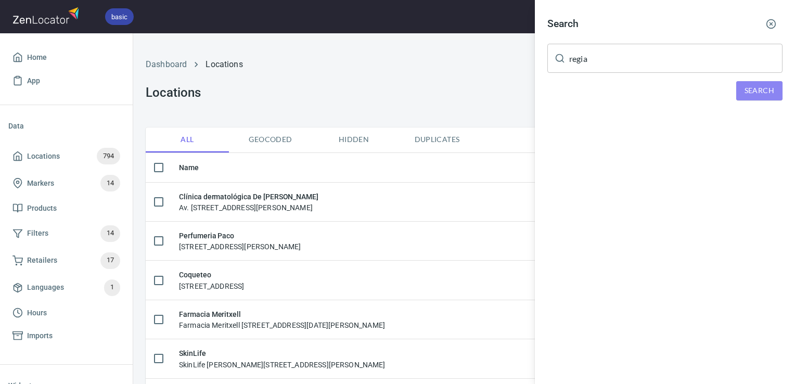
click at [747, 82] on button "Search" at bounding box center [760, 90] width 46 height 19
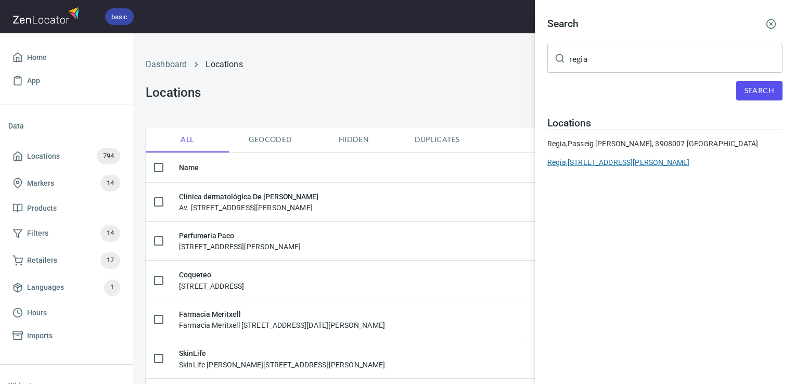
click at [653, 163] on div "Regia, [STREET_ADDRESS][PERSON_NAME]" at bounding box center [665, 162] width 235 height 10
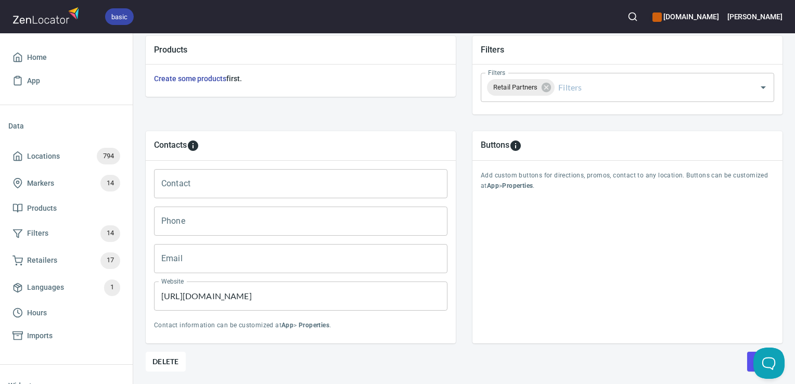
scroll to position [415, 0]
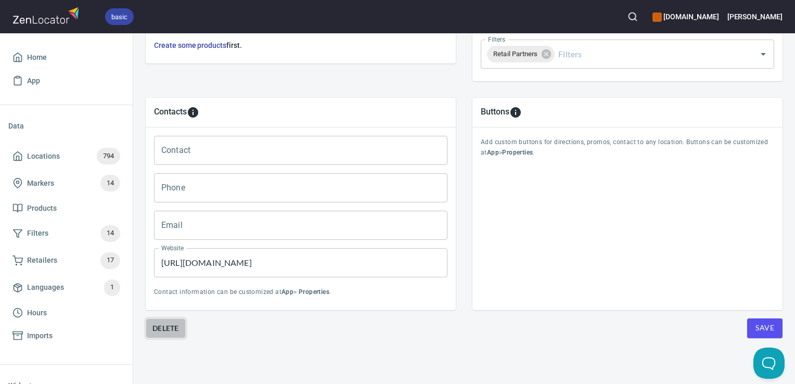
click at [179, 322] on span "Delete" at bounding box center [166, 328] width 27 height 12
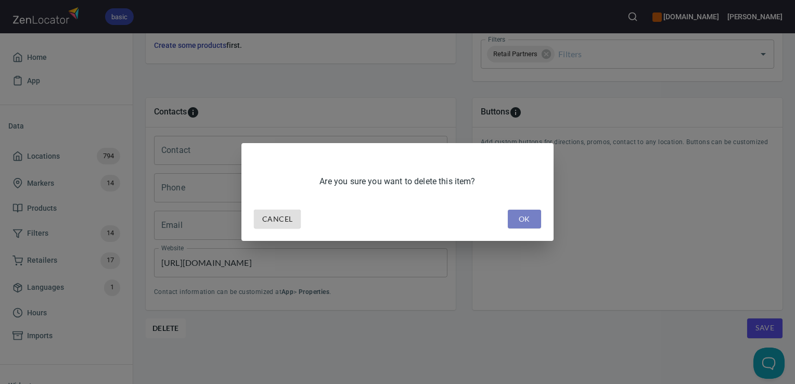
click at [518, 215] on span "OK" at bounding box center [524, 219] width 17 height 13
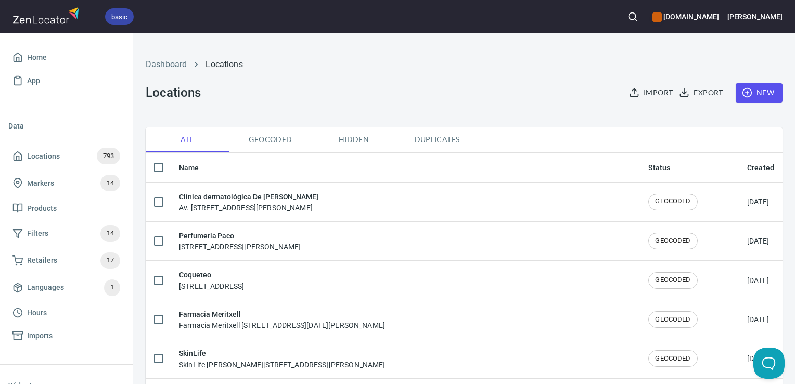
click at [644, 5] on button "button" at bounding box center [632, 16] width 23 height 23
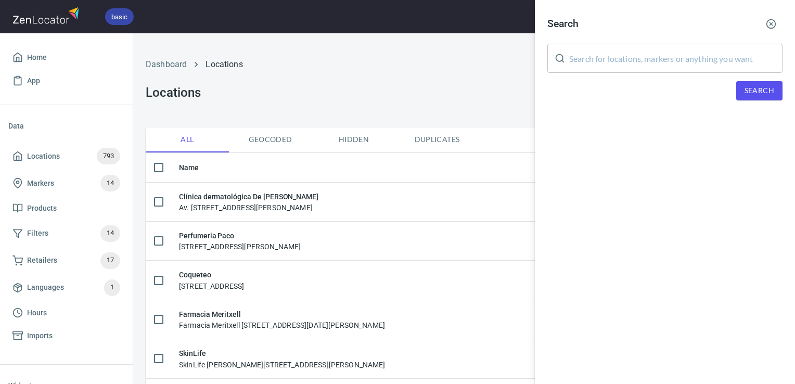
click at [623, 67] on input "text" at bounding box center [675, 58] width 213 height 29
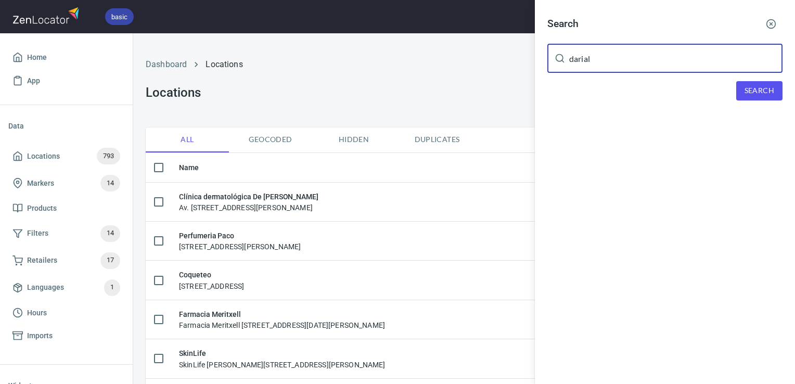
type input "darial"
click at [764, 90] on span "Search" at bounding box center [760, 90] width 30 height 13
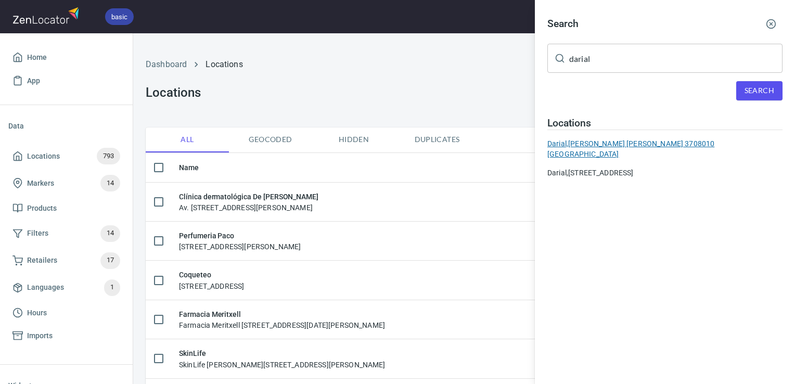
click at [654, 141] on div "Darial, [PERSON_NAME] [PERSON_NAME] 3708010 [GEOGRAPHIC_DATA]" at bounding box center [665, 148] width 235 height 21
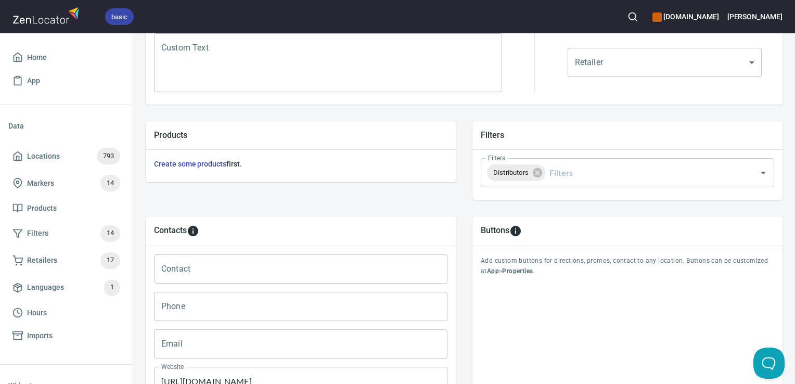
scroll to position [415, 0]
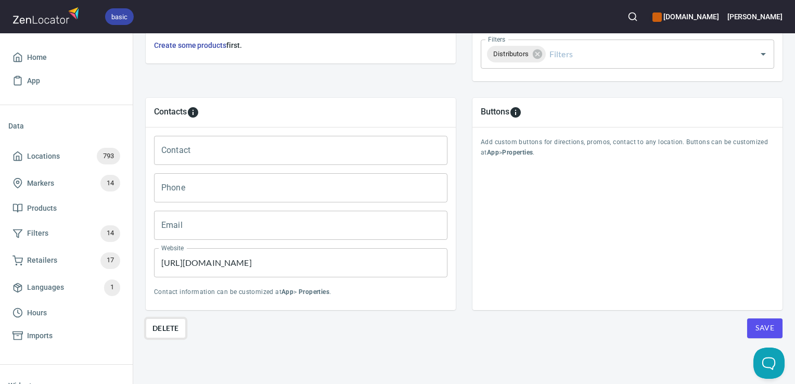
click at [169, 322] on span "Delete" at bounding box center [166, 328] width 27 height 12
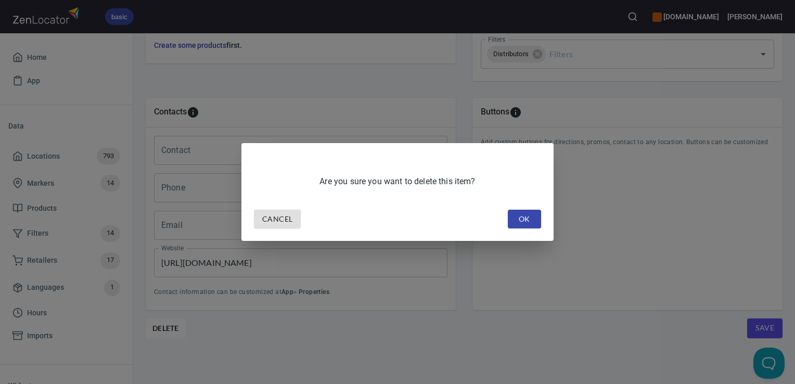
click at [534, 215] on button "OK" at bounding box center [524, 219] width 33 height 19
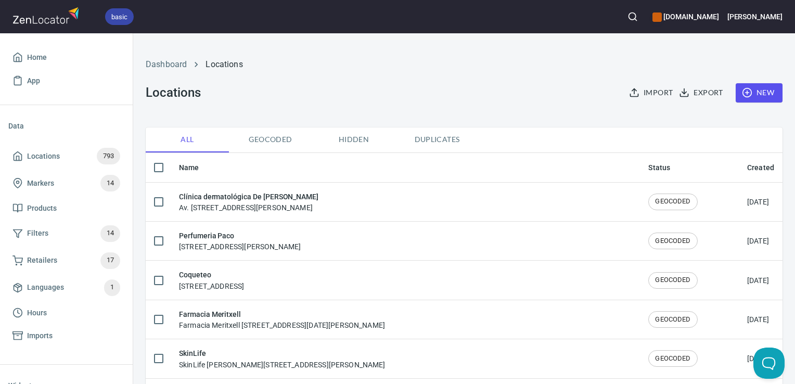
click at [65, 158] on span "Locations 793" at bounding box center [66, 156] width 108 height 17
click at [638, 11] on icon "button" at bounding box center [633, 16] width 10 height 10
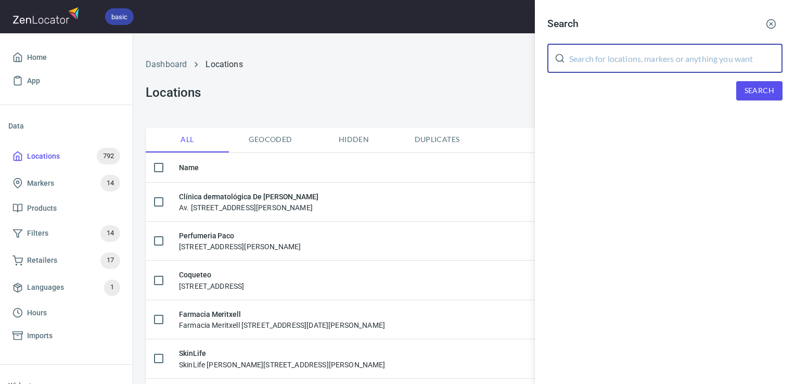
click at [590, 64] on input "text" at bounding box center [675, 58] width 213 height 29
type input "darial"
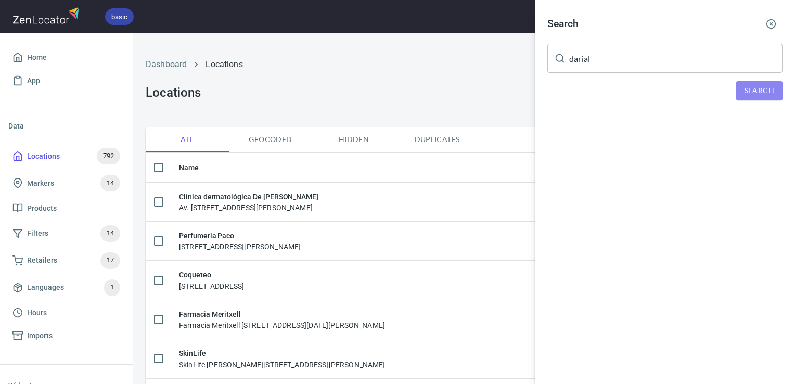
click at [741, 94] on button "Search" at bounding box center [760, 90] width 46 height 19
click at [641, 143] on div "[PERSON_NAME], [STREET_ADDRESS][PERSON_NAME]" at bounding box center [665, 143] width 235 height 10
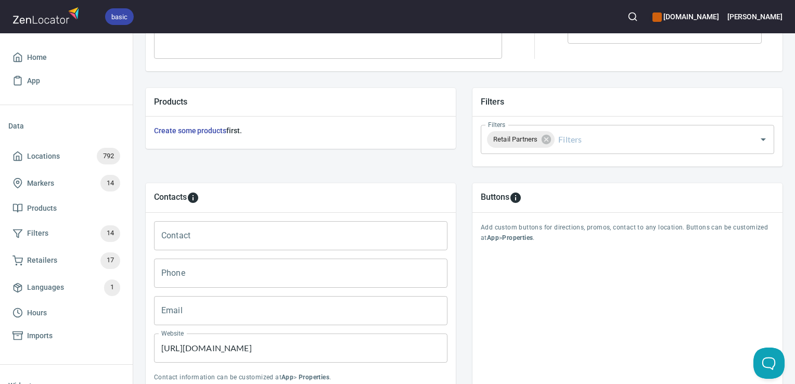
scroll to position [415, 0]
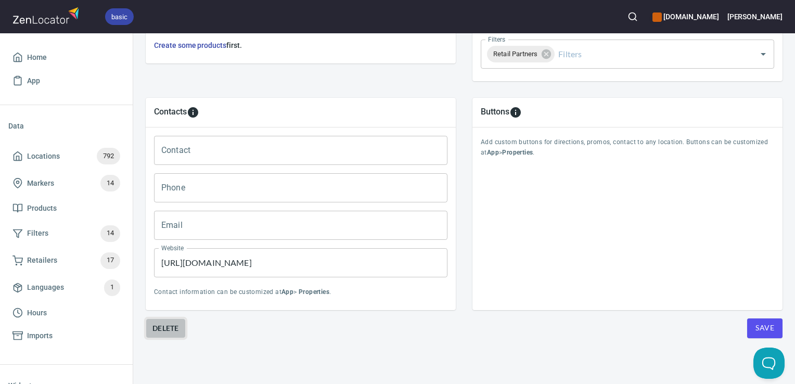
click at [164, 322] on span "Delete" at bounding box center [166, 328] width 27 height 12
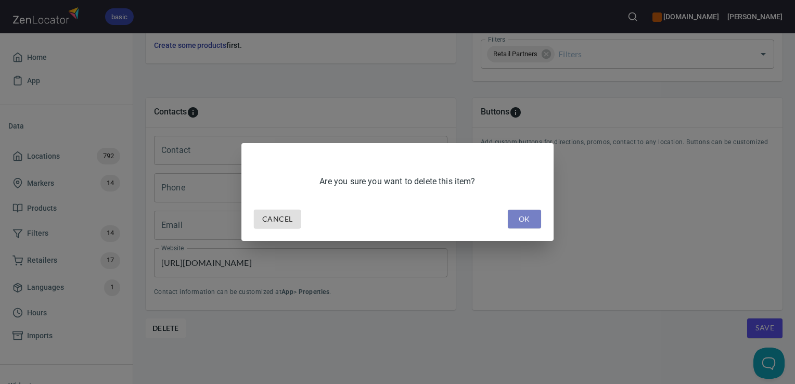
click at [523, 222] on span "OK" at bounding box center [524, 219] width 17 height 13
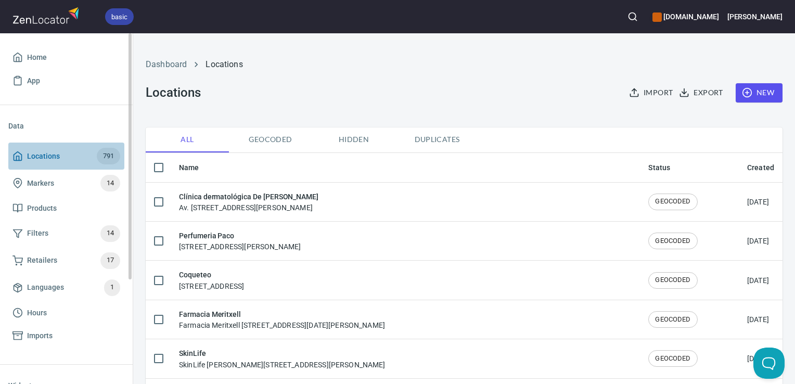
click at [54, 159] on span "Locations" at bounding box center [43, 156] width 33 height 13
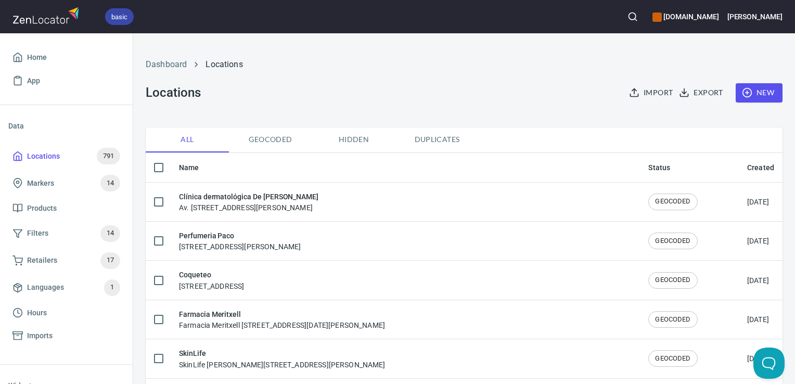
click at [638, 11] on icon "button" at bounding box center [633, 16] width 10 height 10
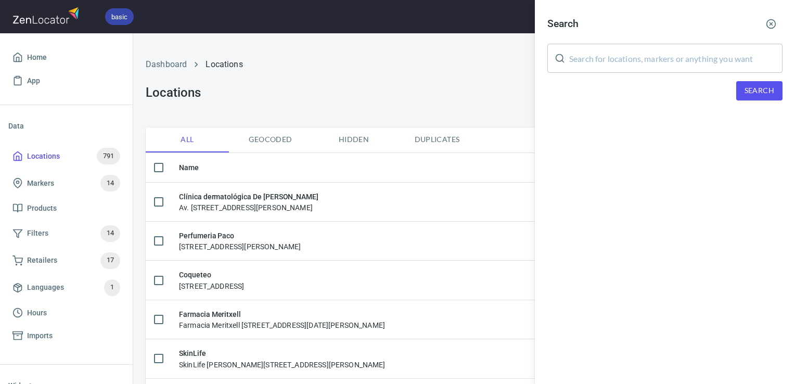
click at [611, 61] on input "text" at bounding box center [675, 58] width 213 height 29
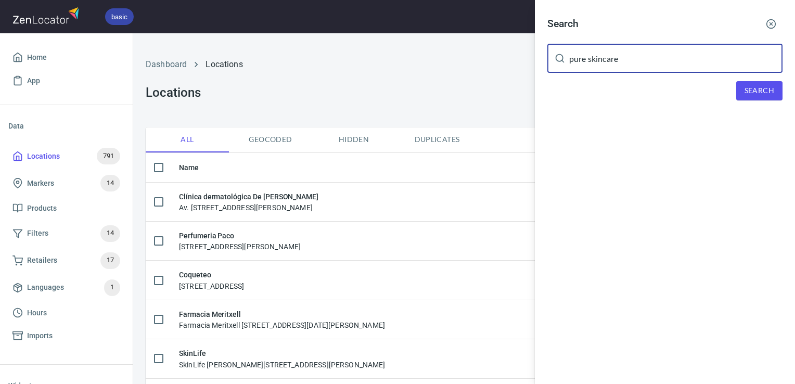
type input "pure skincare"
click at [772, 95] on span "Search" at bounding box center [760, 90] width 30 height 13
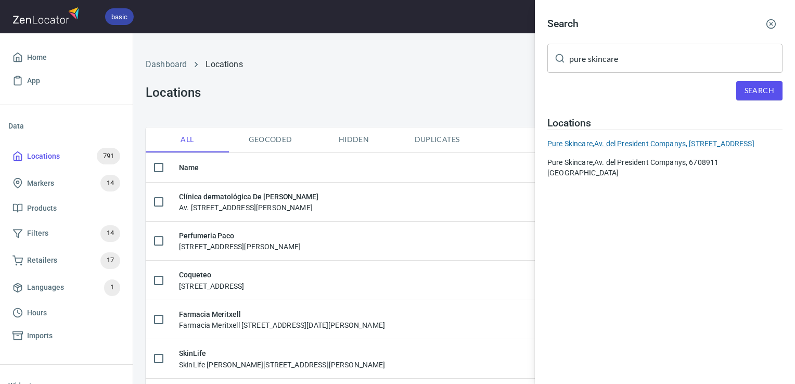
click at [717, 141] on div "Pure Skincare, Av. del President Companys, [STREET_ADDRESS]" at bounding box center [665, 143] width 235 height 10
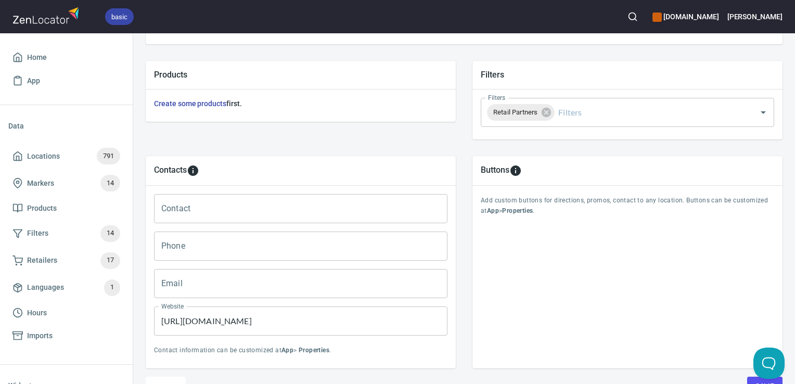
scroll to position [415, 0]
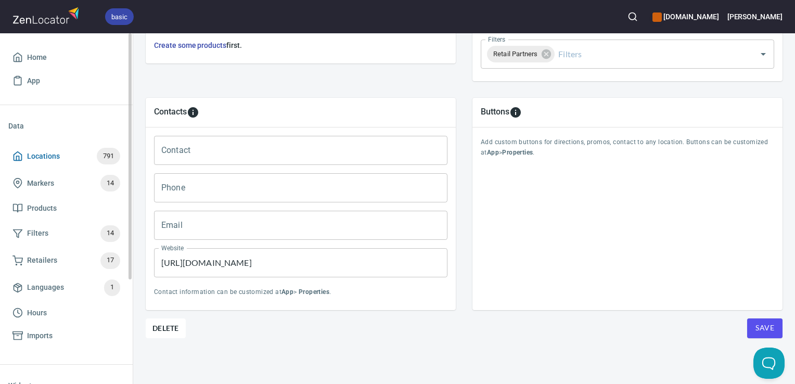
click at [87, 157] on span "Locations 791" at bounding box center [66, 156] width 108 height 17
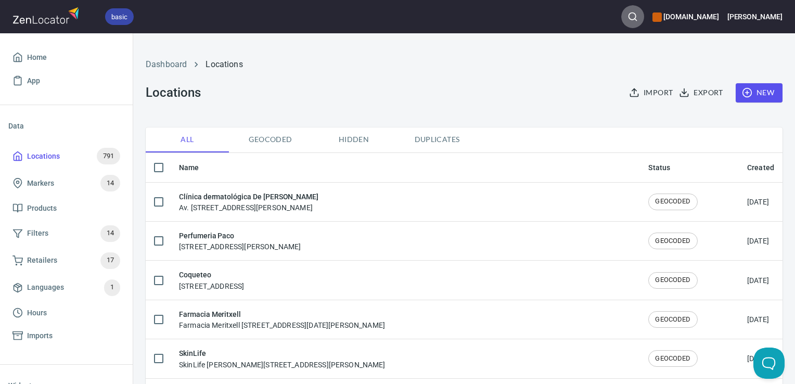
click at [636, 13] on circle "button" at bounding box center [632, 16] width 7 height 7
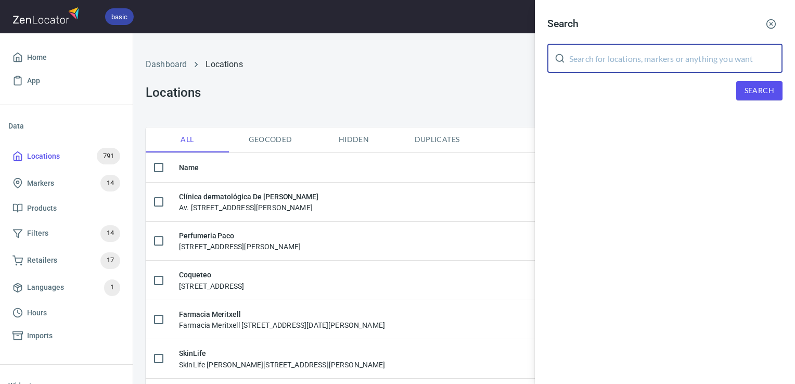
click at [589, 56] on input "text" at bounding box center [675, 58] width 213 height 29
type input "pure skincare"
click at [734, 82] on div "Search" at bounding box center [665, 90] width 235 height 19
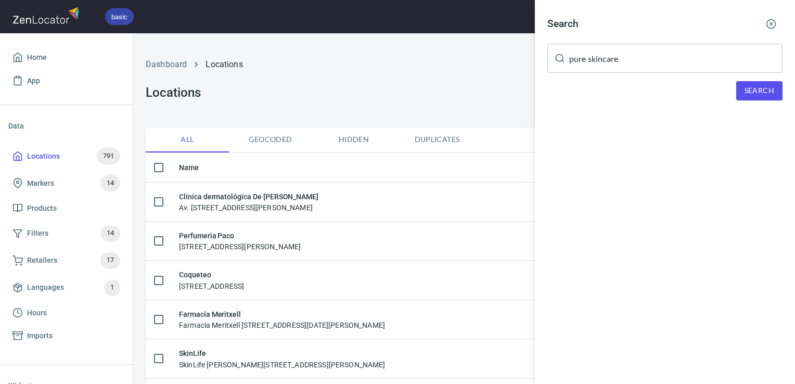
click at [767, 92] on span "Search" at bounding box center [760, 90] width 30 height 13
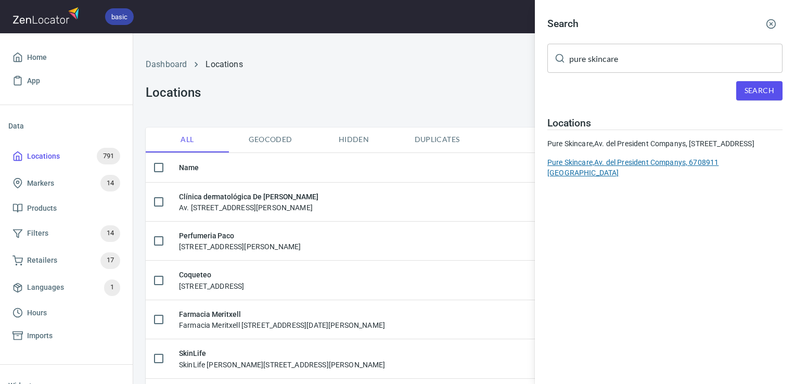
click at [590, 160] on div "Pure Skincare, Av. del President Companys, 6708911 [GEOGRAPHIC_DATA]" at bounding box center [665, 167] width 235 height 21
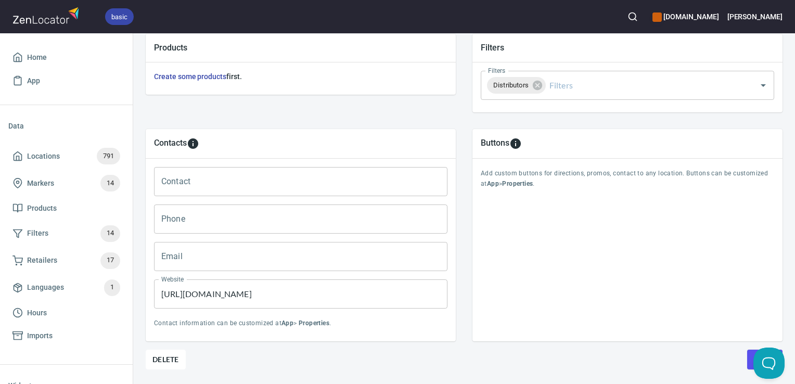
scroll to position [415, 0]
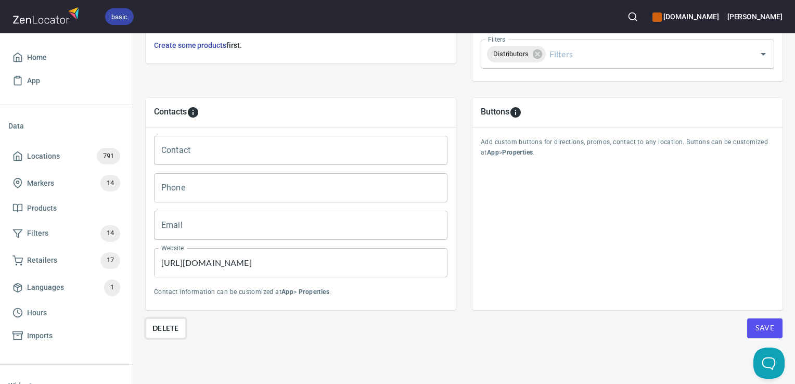
click at [170, 319] on button "Delete" at bounding box center [166, 329] width 40 height 20
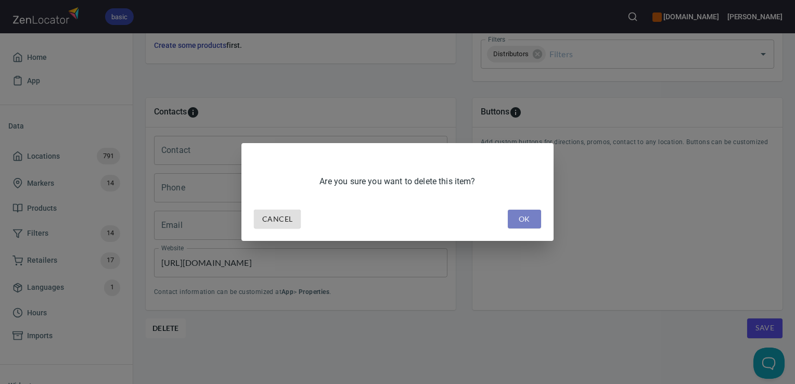
click at [518, 217] on span "OK" at bounding box center [524, 219] width 17 height 13
